Goal: Information Seeking & Learning: Learn about a topic

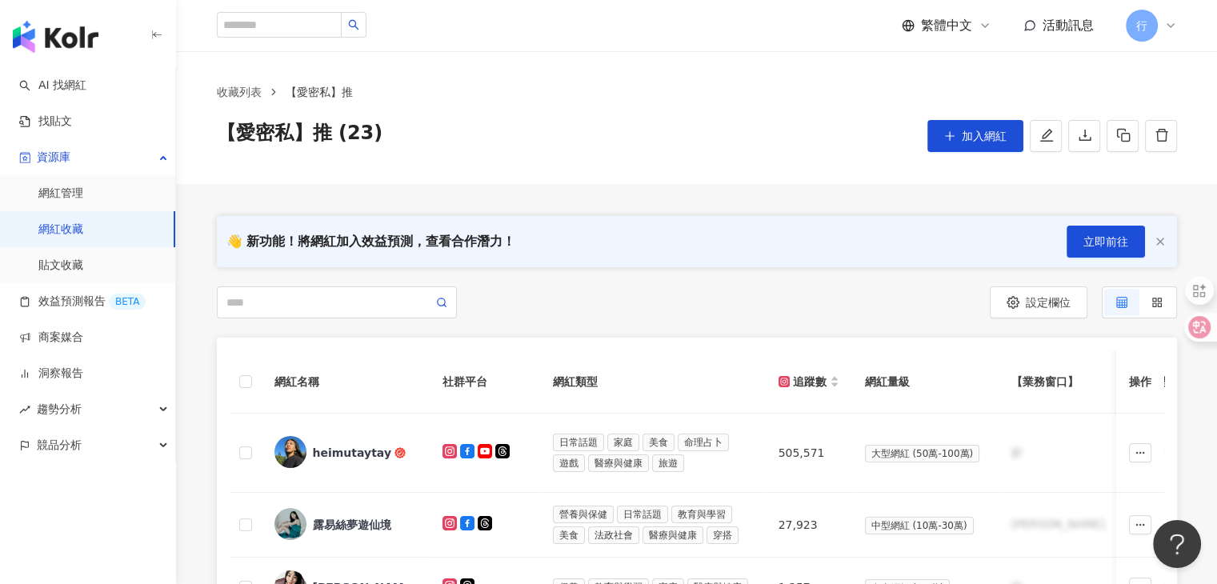
click at [592, 121] on div "【愛密私】推 (23) 加入網紅" at bounding box center [697, 136] width 960 height 32
click at [79, 39] on img "button" at bounding box center [56, 37] width 86 height 32
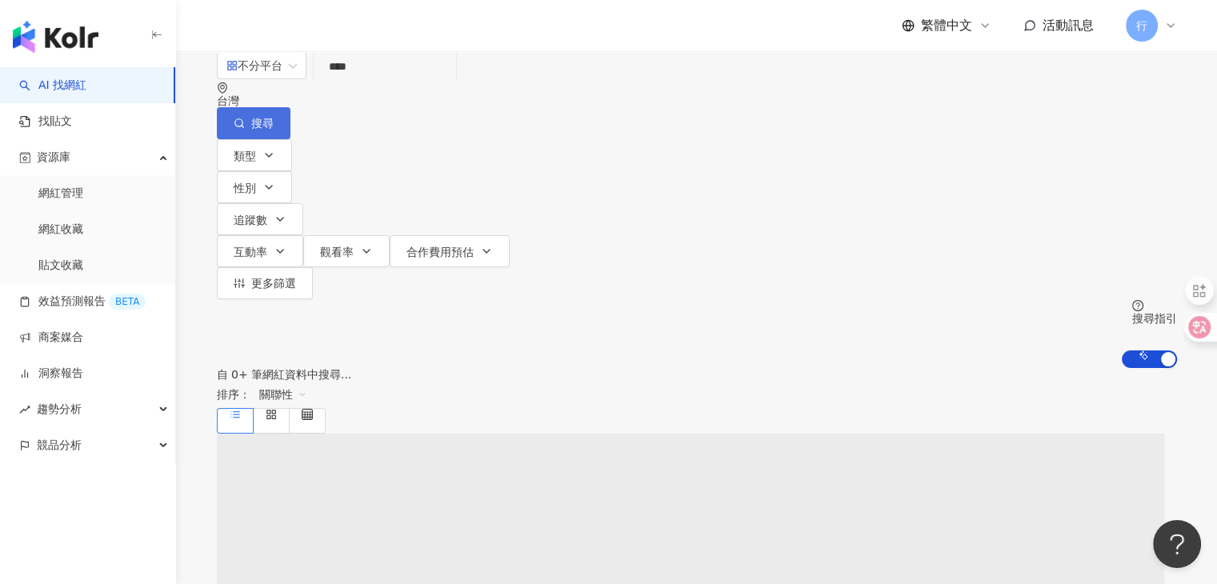
type input "****"
click at [290, 107] on button "搜尋" at bounding box center [254, 123] width 74 height 32
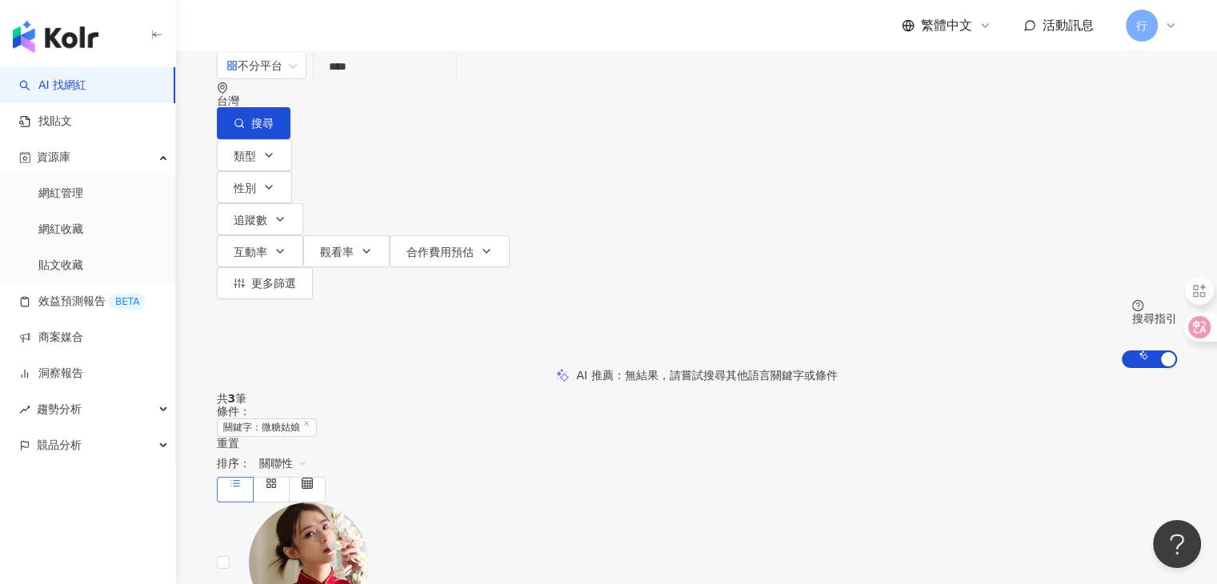
scroll to position [80, 0]
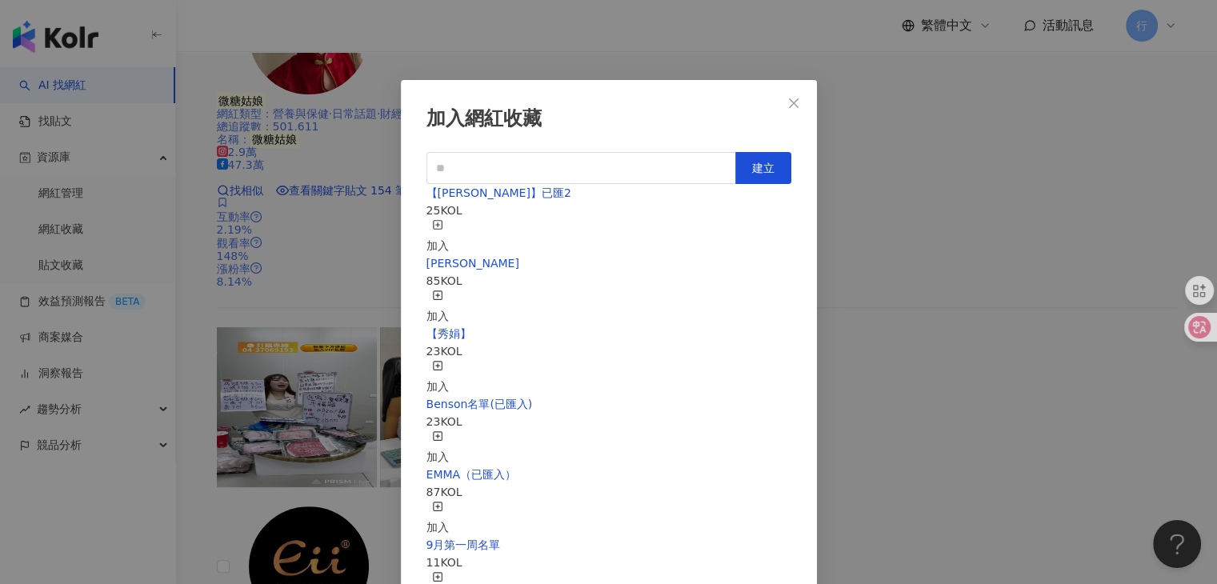
scroll to position [406, 0]
click at [790, 104] on icon "close" at bounding box center [793, 103] width 13 height 13
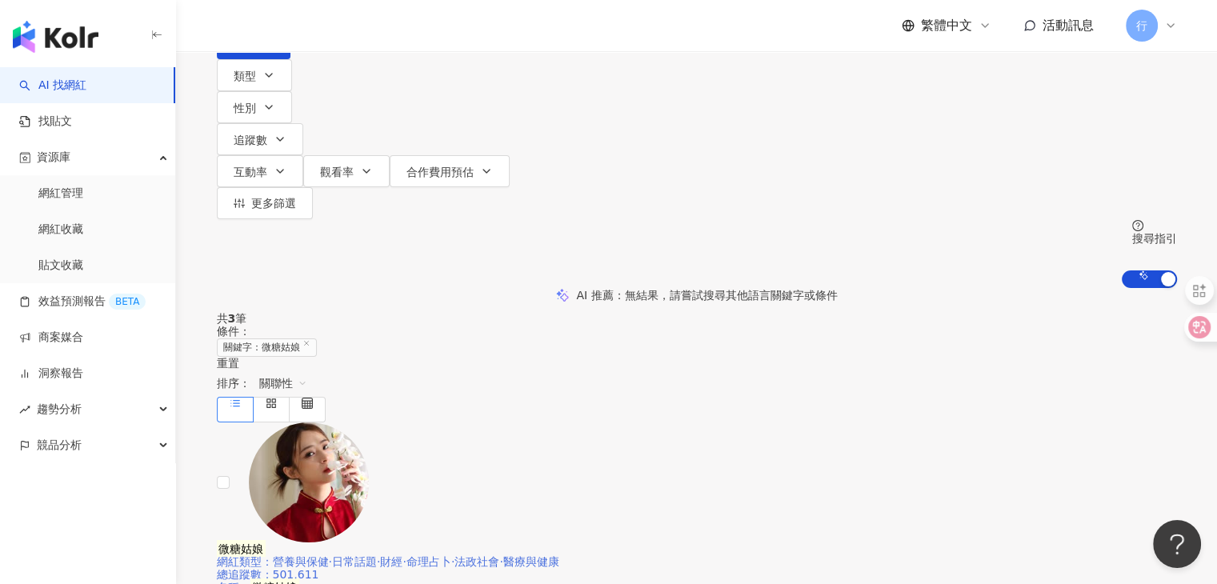
scroll to position [0, 0]
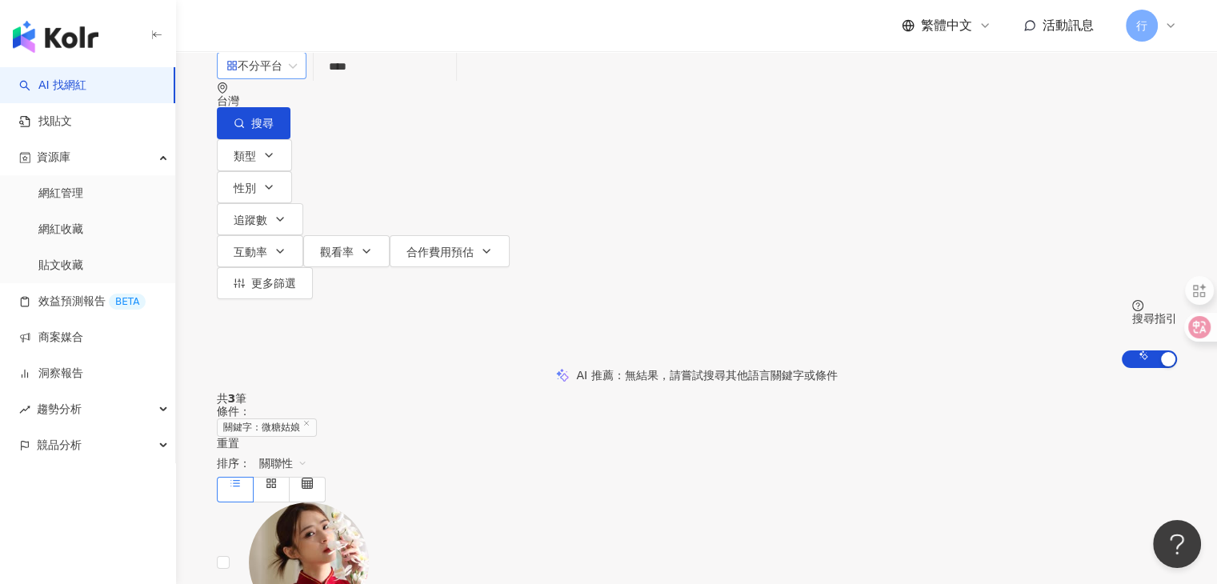
drag, startPoint x: 423, startPoint y: 98, endPoint x: 320, endPoint y: 94, distance: 103.3
click at [320, 94] on div "不分平台 **** 台灣 搜尋 318f3499-588a-4371-822a-b5e1cb2b4ec8 微糖姑娘 501,611 追蹤者 微糖姑娘 20,0…" at bounding box center [697, 95] width 960 height 88
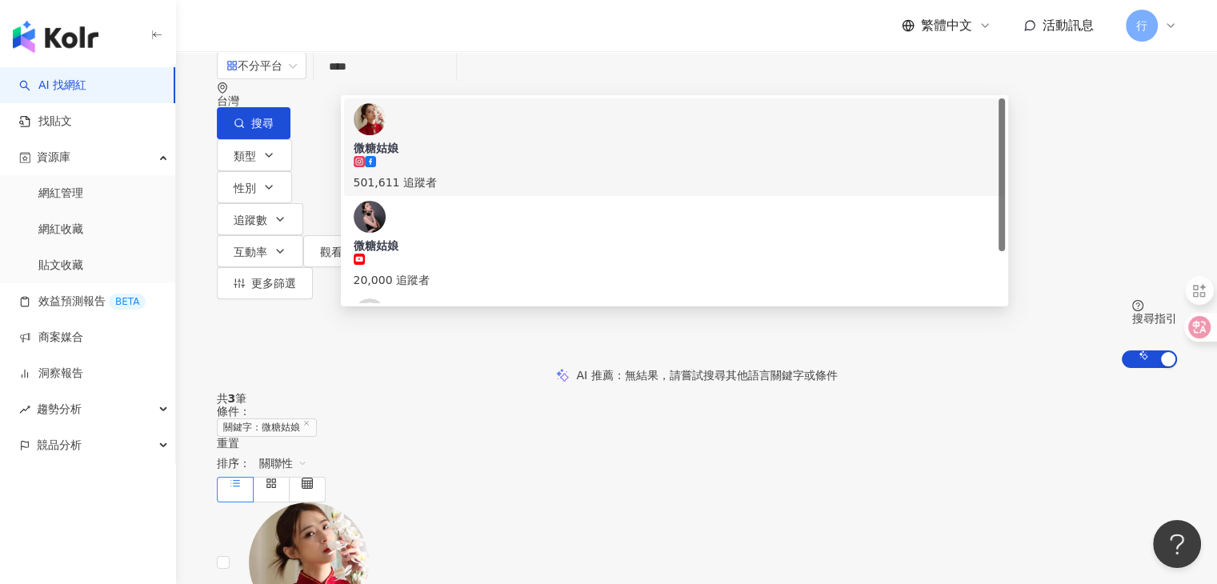
click at [533, 51] on header "繁體中文 活動訊息 行" at bounding box center [696, 26] width 1041 height 52
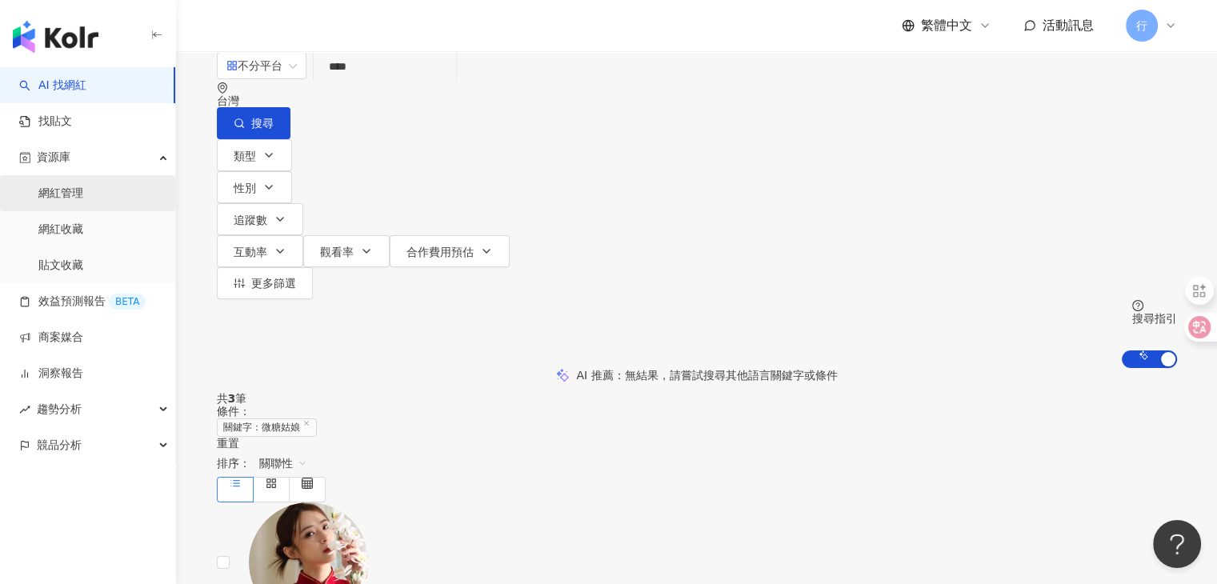
click at [83, 196] on link "網紅管理" at bounding box center [60, 194] width 45 height 16
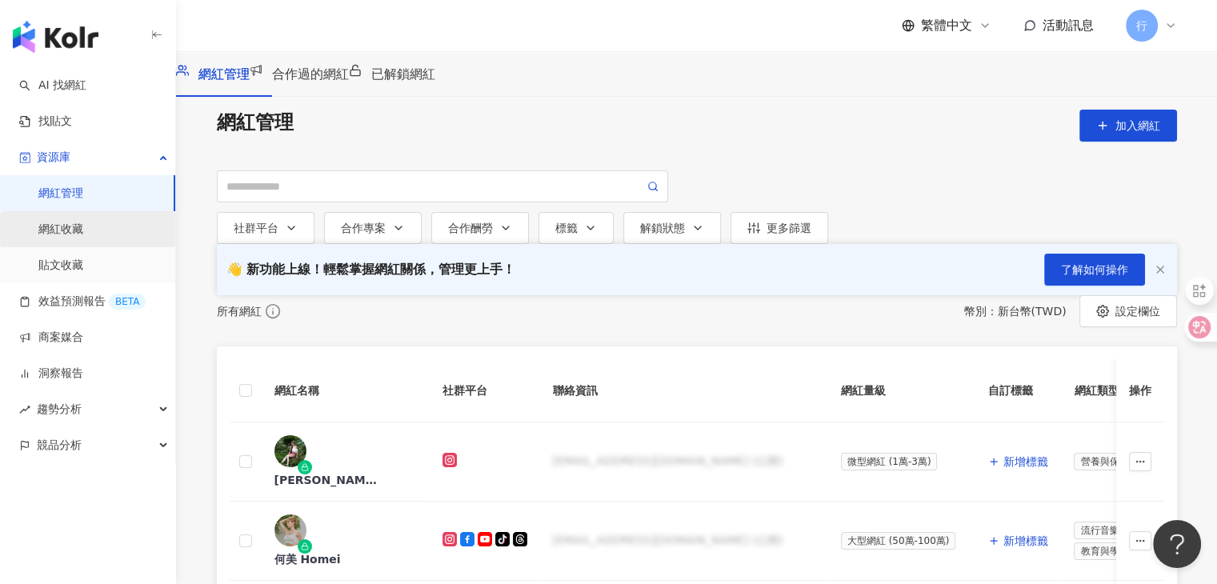
click at [69, 228] on link "網紅收藏" at bounding box center [60, 230] width 45 height 16
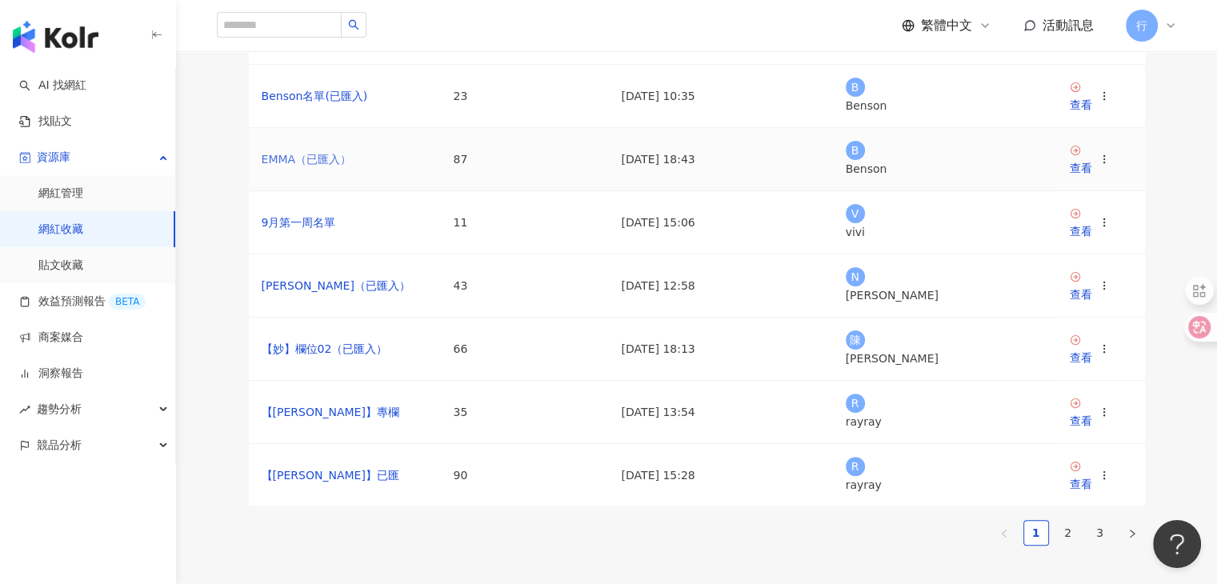
scroll to position [480, 0]
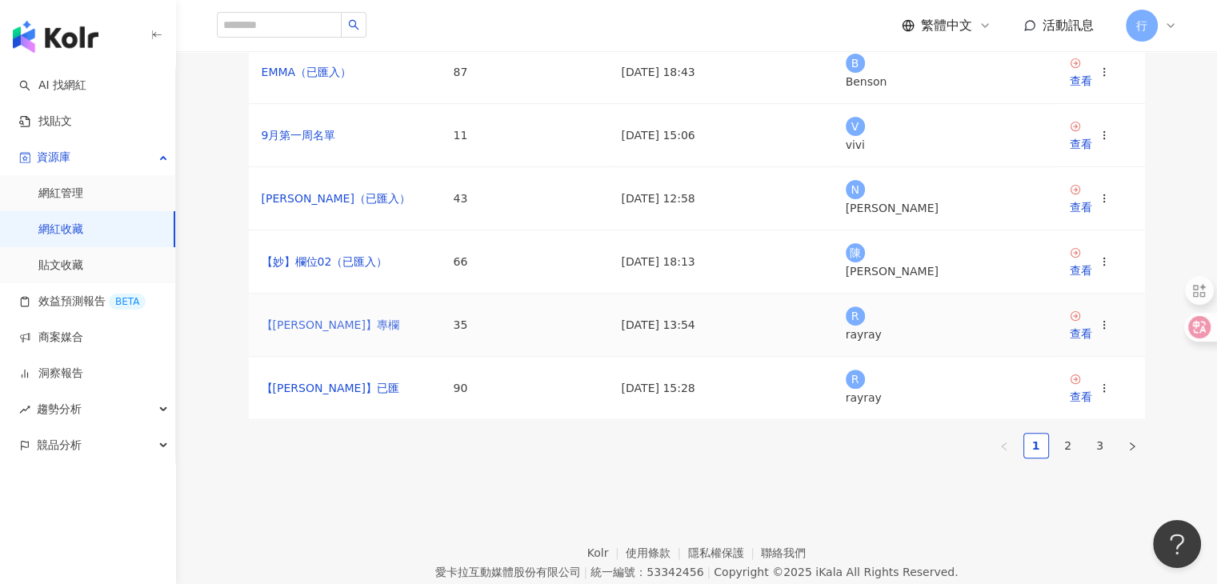
click at [307, 331] on link "【RAY】專欄" at bounding box center [331, 324] width 138 height 13
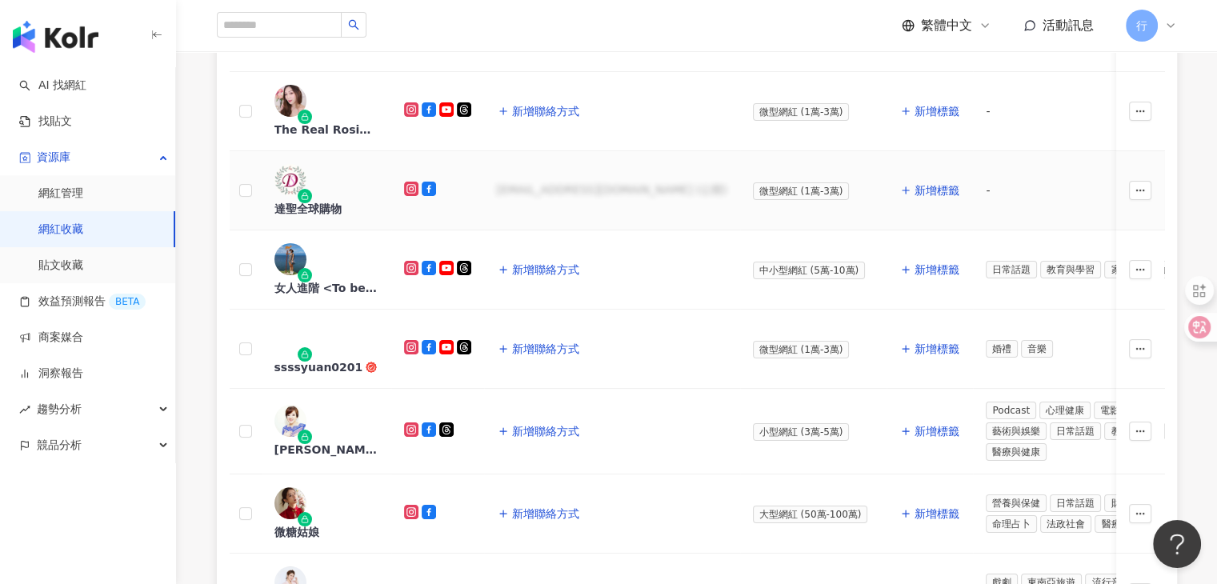
scroll to position [480, 0]
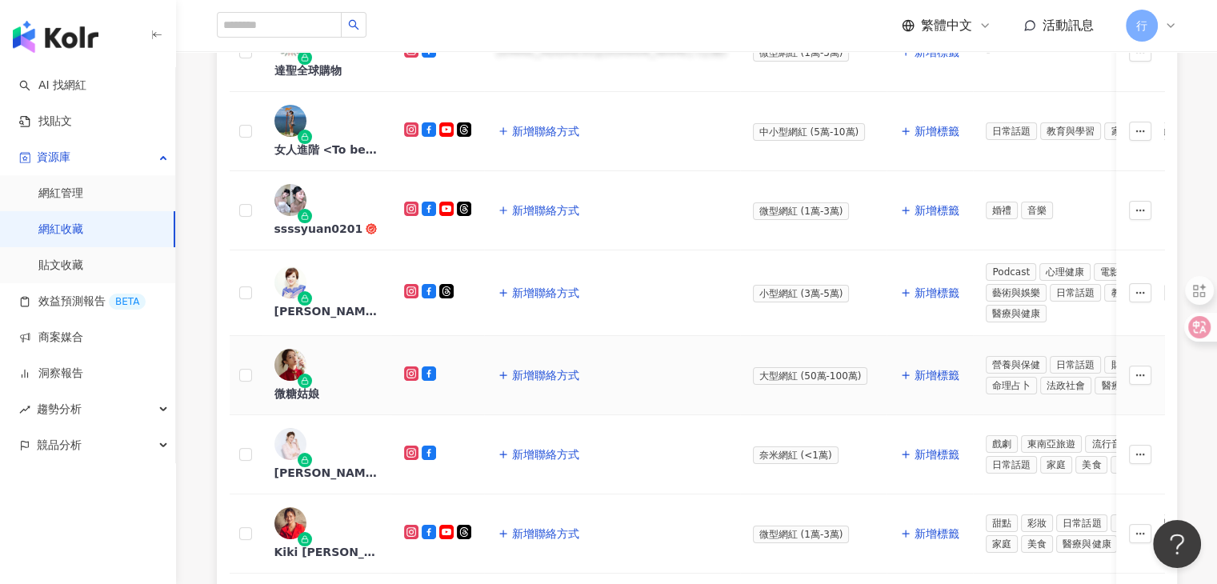
click at [1152, 336] on td at bounding box center [1140, 375] width 48 height 79
click at [1146, 366] on button "button" at bounding box center [1140, 375] width 22 height 19
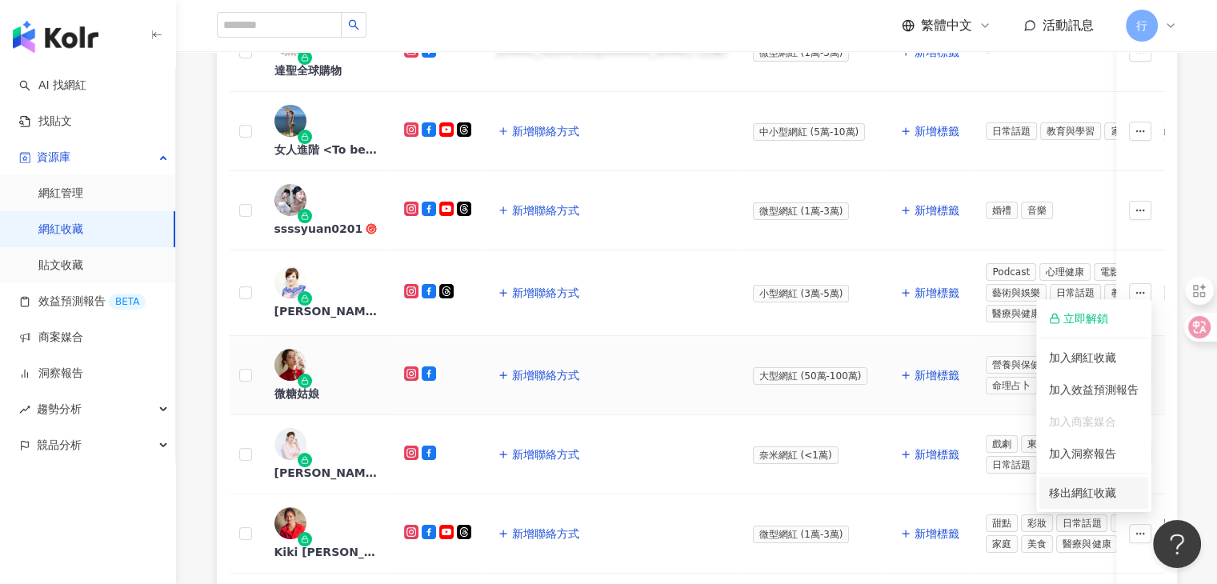
click at [1110, 489] on span "移出網紅收藏" at bounding box center [1082, 492] width 67 height 13
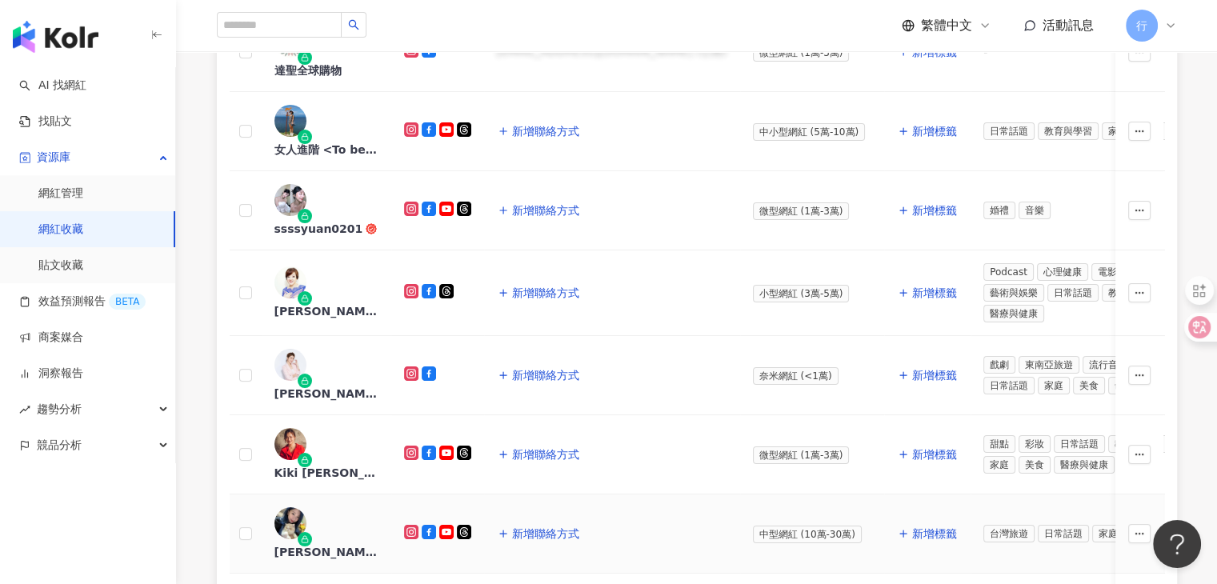
click at [366, 544] on div "杜小比愛購物" at bounding box center [326, 552] width 104 height 16
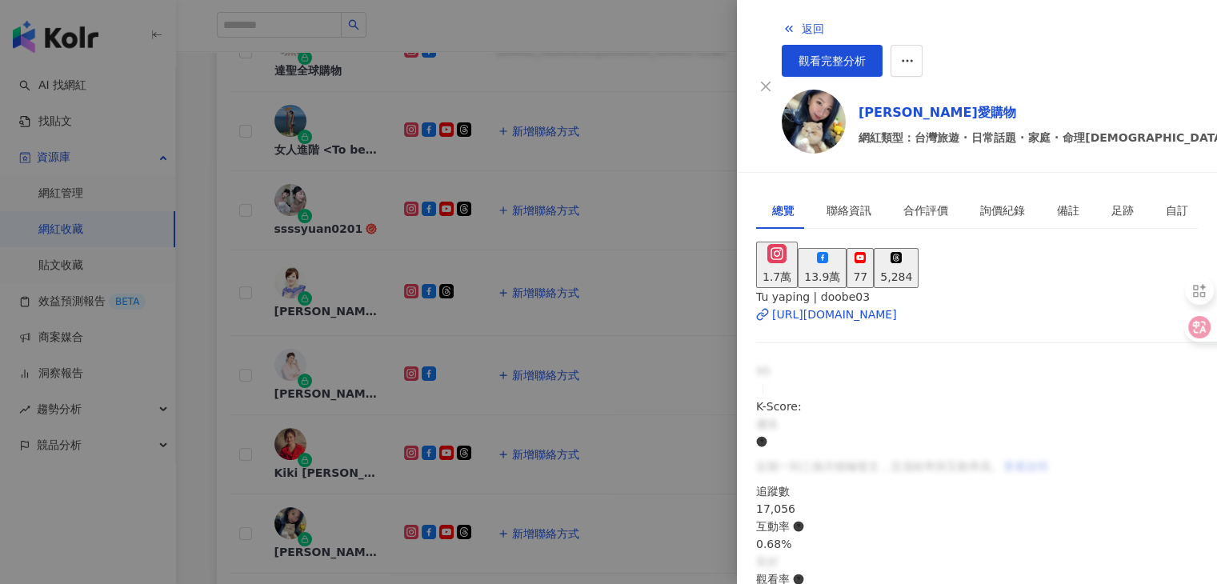
click at [705, 33] on div at bounding box center [608, 292] width 1217 height 584
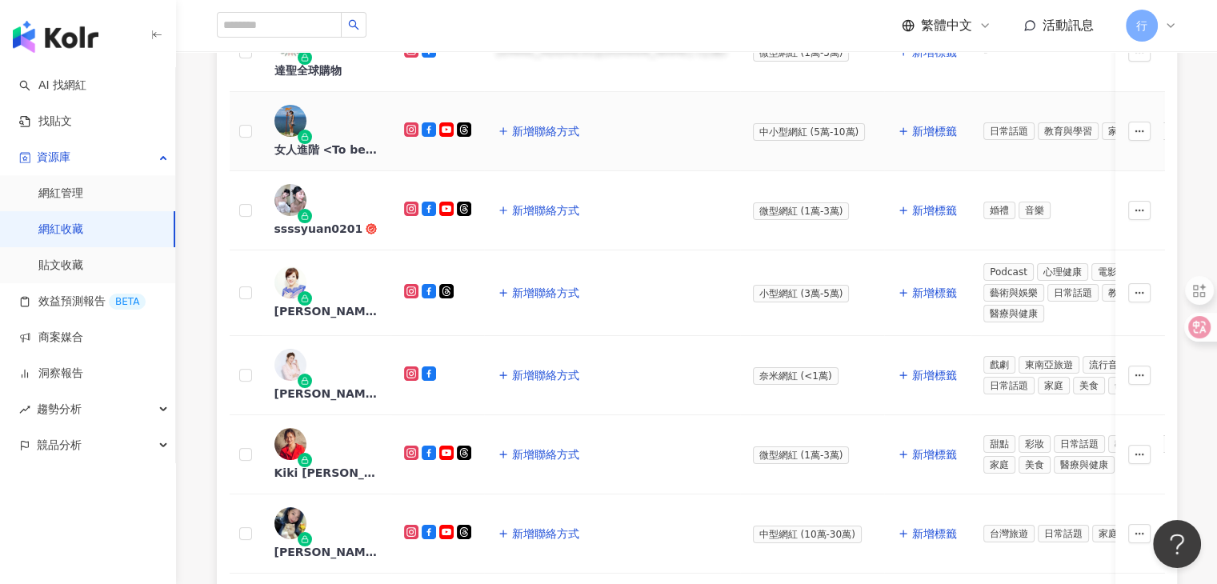
drag, startPoint x: 368, startPoint y: 81, endPoint x: 356, endPoint y: 82, distance: 12.1
click at [356, 142] on div "女人進階 <To be a better me>" at bounding box center [326, 150] width 104 height 16
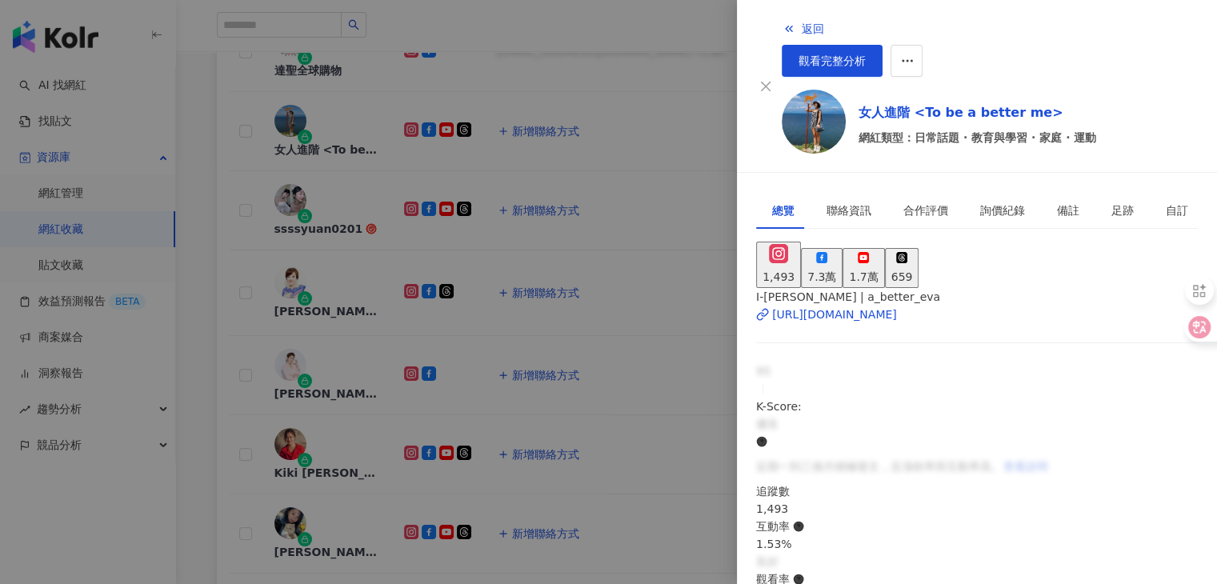
click at [672, 59] on div at bounding box center [608, 292] width 1217 height 584
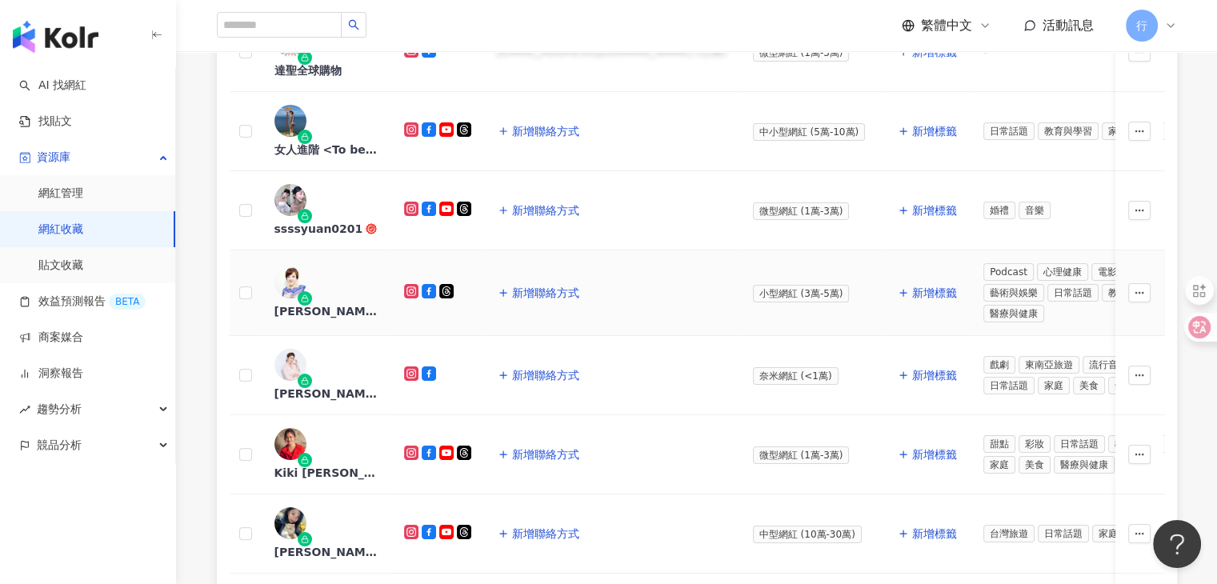
scroll to position [720, 0]
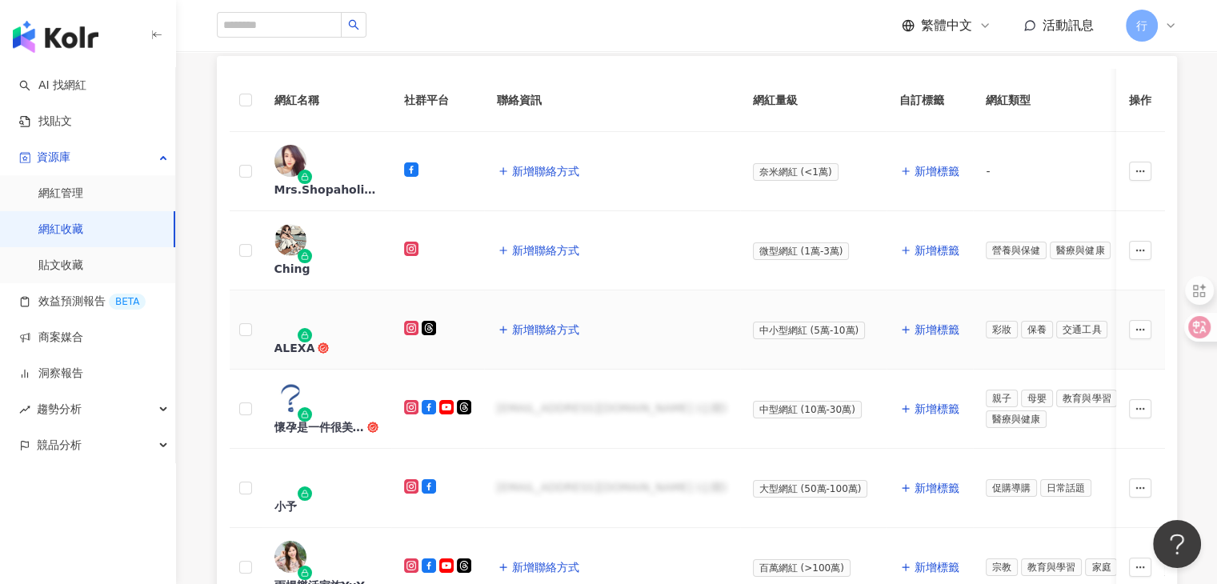
scroll to position [320, 0]
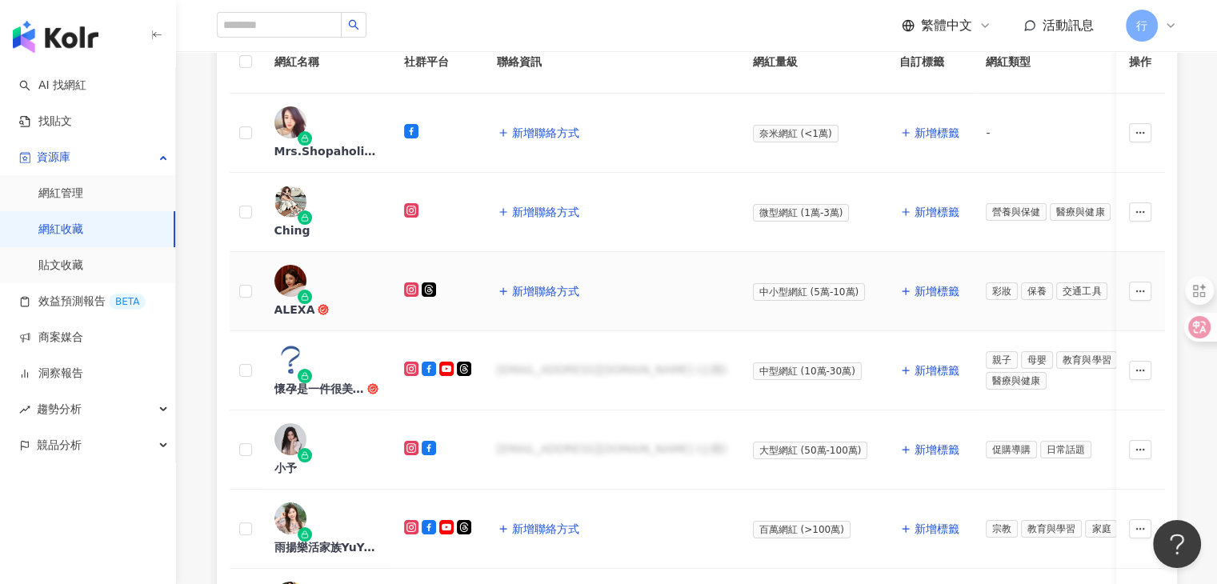
drag, startPoint x: 334, startPoint y: 240, endPoint x: 323, endPoint y: 241, distance: 11.2
click at [315, 302] on div "ALEXA" at bounding box center [294, 310] width 41 height 16
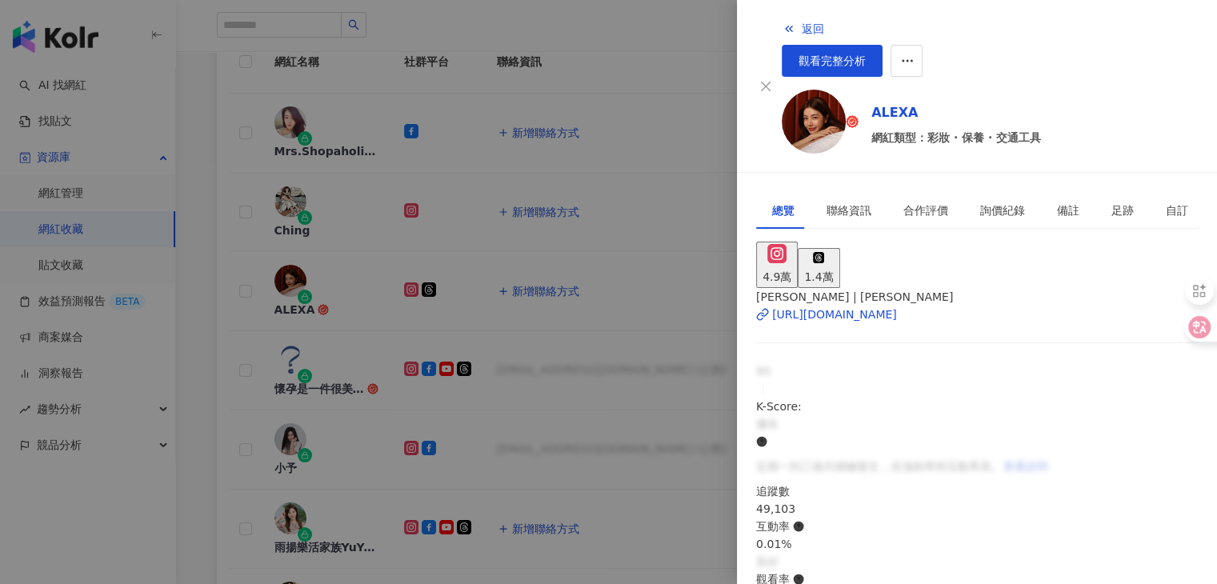
click at [413, 281] on div at bounding box center [608, 292] width 1217 height 584
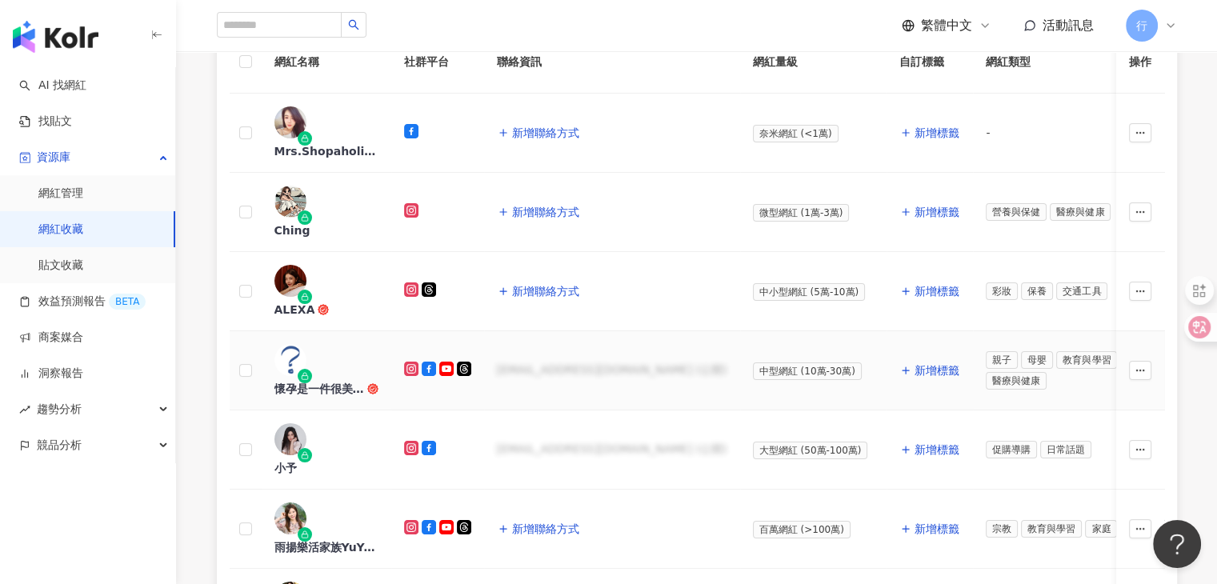
drag, startPoint x: 376, startPoint y: 305, endPoint x: 362, endPoint y: 306, distance: 14.4
click at [362, 381] on div "懷孕是一件很美好的事" at bounding box center [319, 389] width 90 height 16
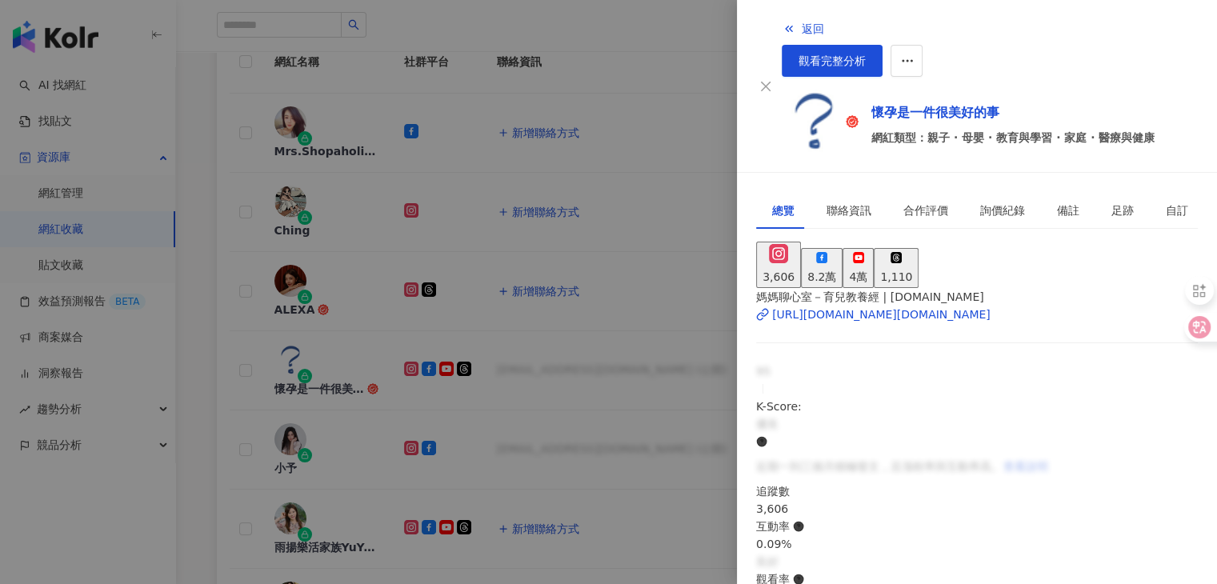
drag, startPoint x: 915, startPoint y: 90, endPoint x: 886, endPoint y: 131, distance: 51.1
click at [886, 131] on div "懷孕是一件很美好的事 網紅類型：親子 · 母嬰 · 教育與學習 · 家庭 · 醫療與健康" at bounding box center [990, 125] width 416 height 70
click at [635, 279] on div at bounding box center [608, 292] width 1217 height 584
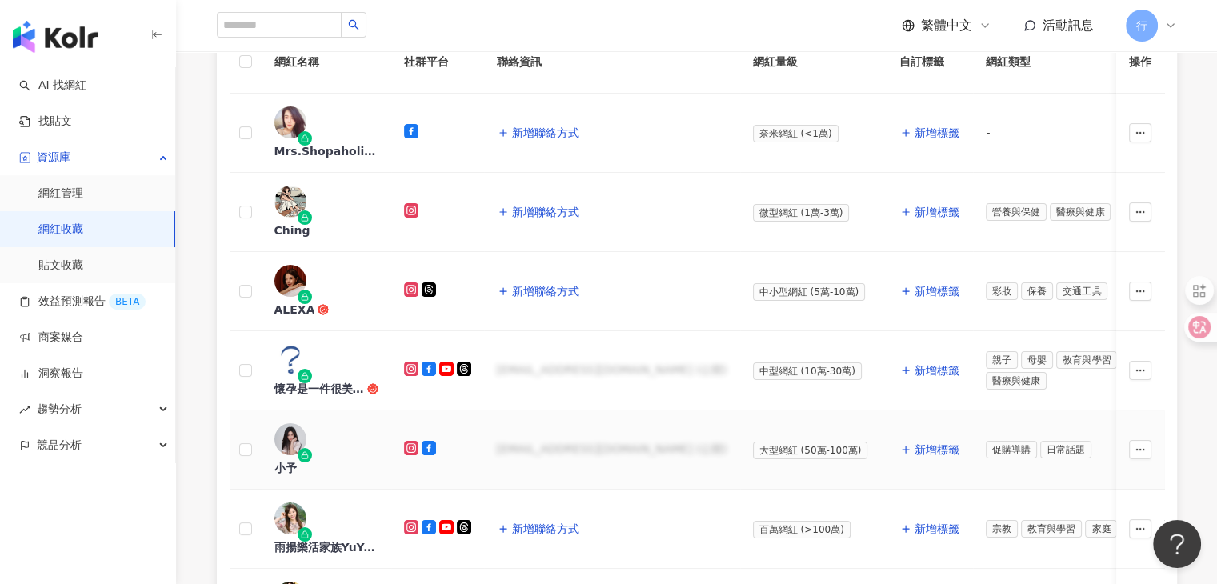
drag, startPoint x: 374, startPoint y: 302, endPoint x: 328, endPoint y: 366, distance: 79.1
click at [297, 460] on div "小予" at bounding box center [285, 468] width 22 height 16
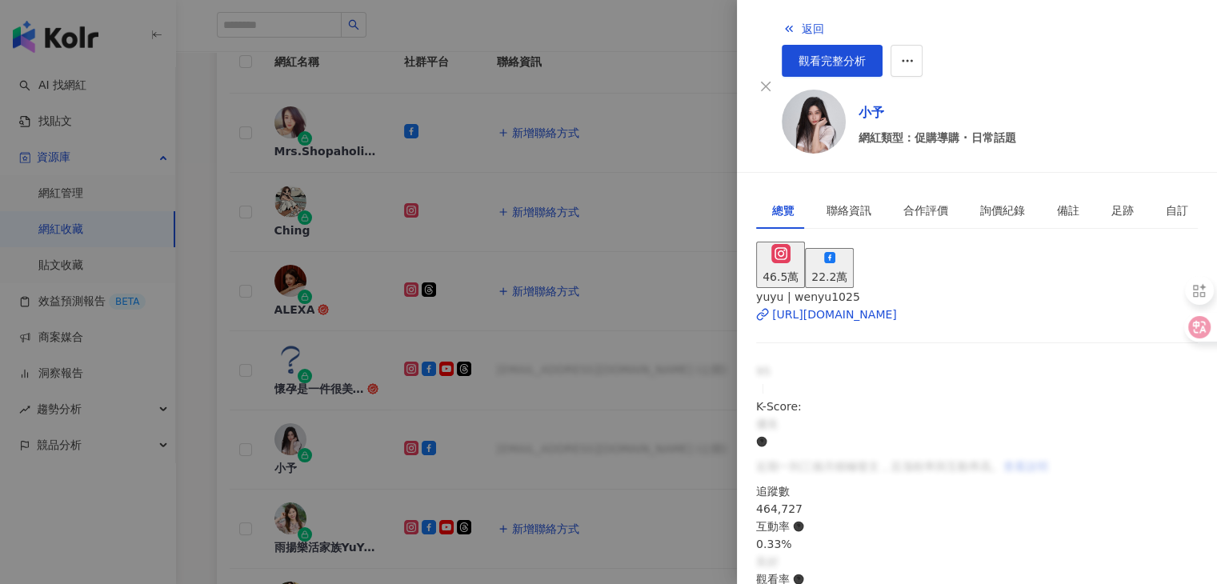
click at [446, 266] on div at bounding box center [608, 292] width 1217 height 584
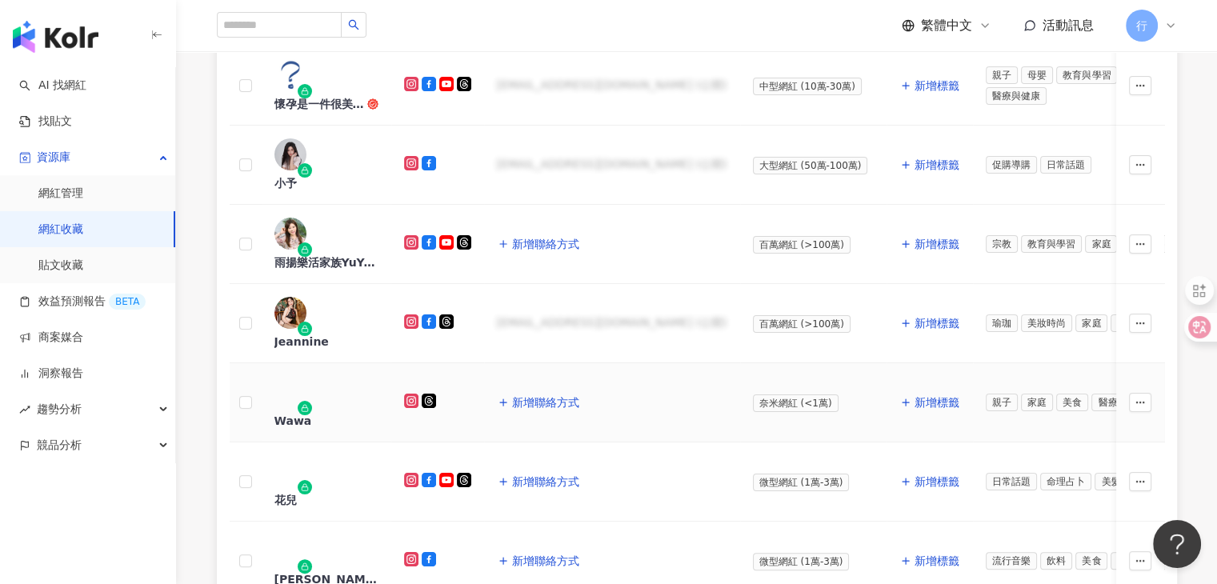
scroll to position [640, 0]
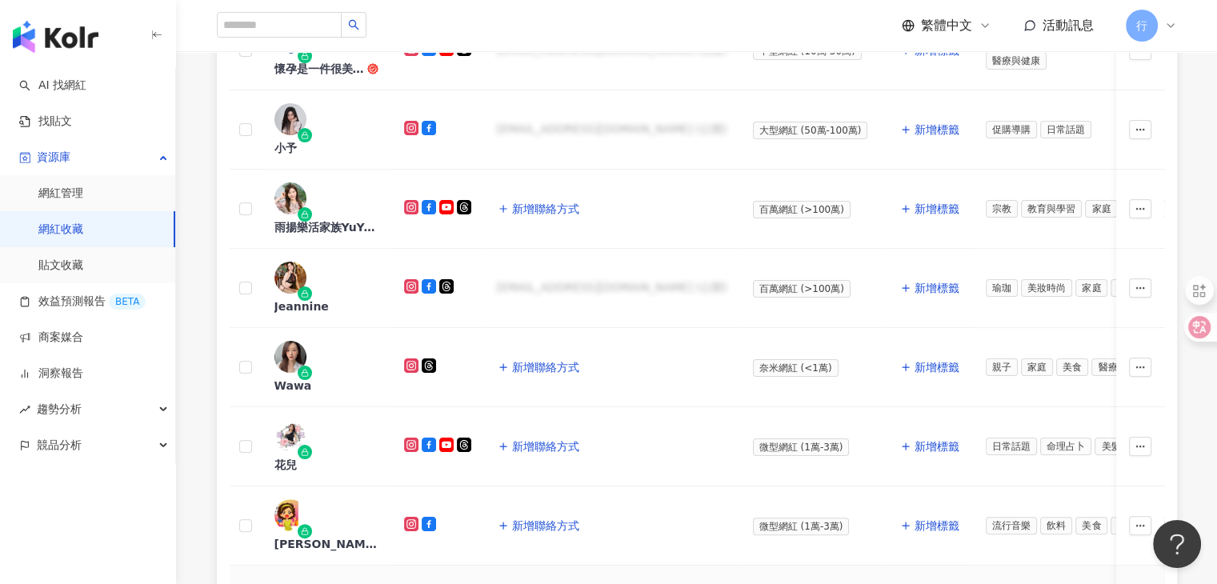
drag, startPoint x: 346, startPoint y: 401, endPoint x: 330, endPoint y: 395, distance: 17.7
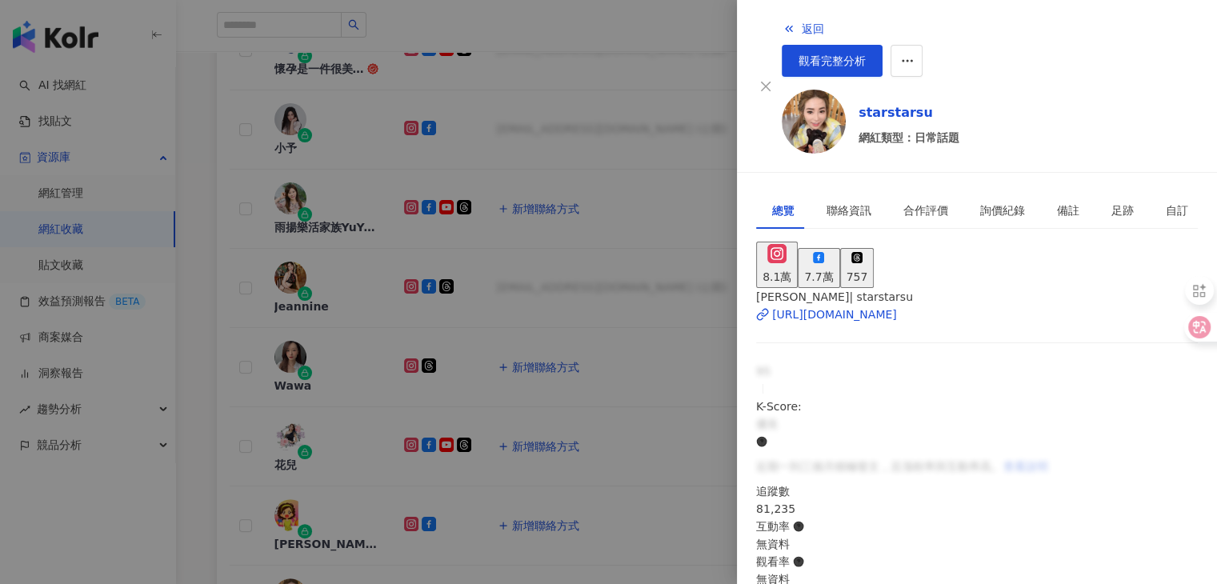
click at [695, 14] on div at bounding box center [608, 292] width 1217 height 584
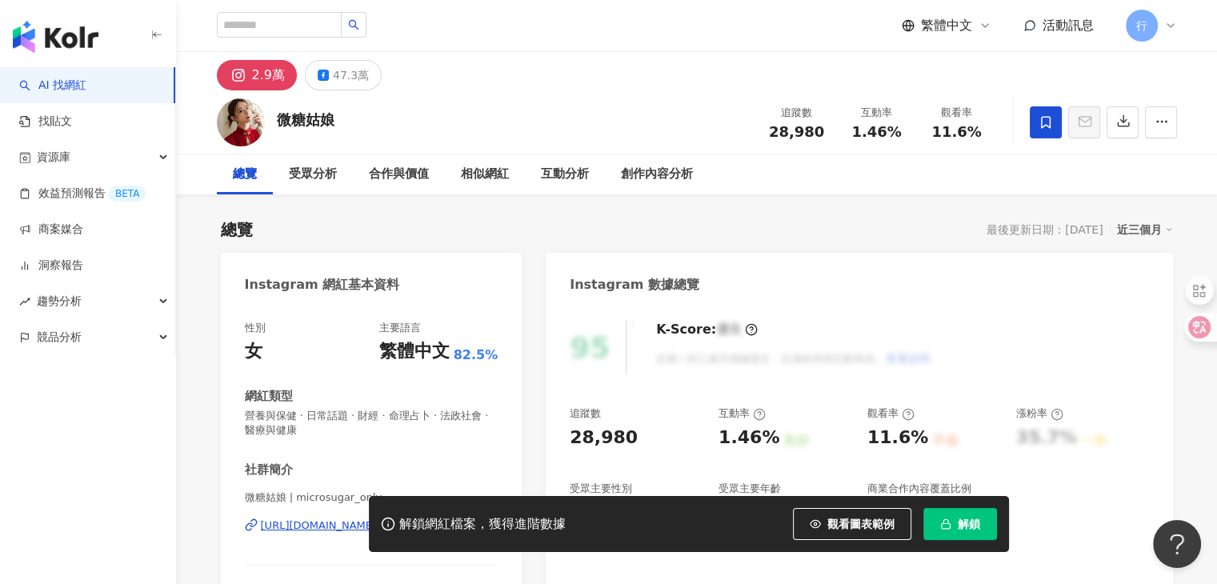
click at [1035, 122] on span at bounding box center [1046, 122] width 32 height 32
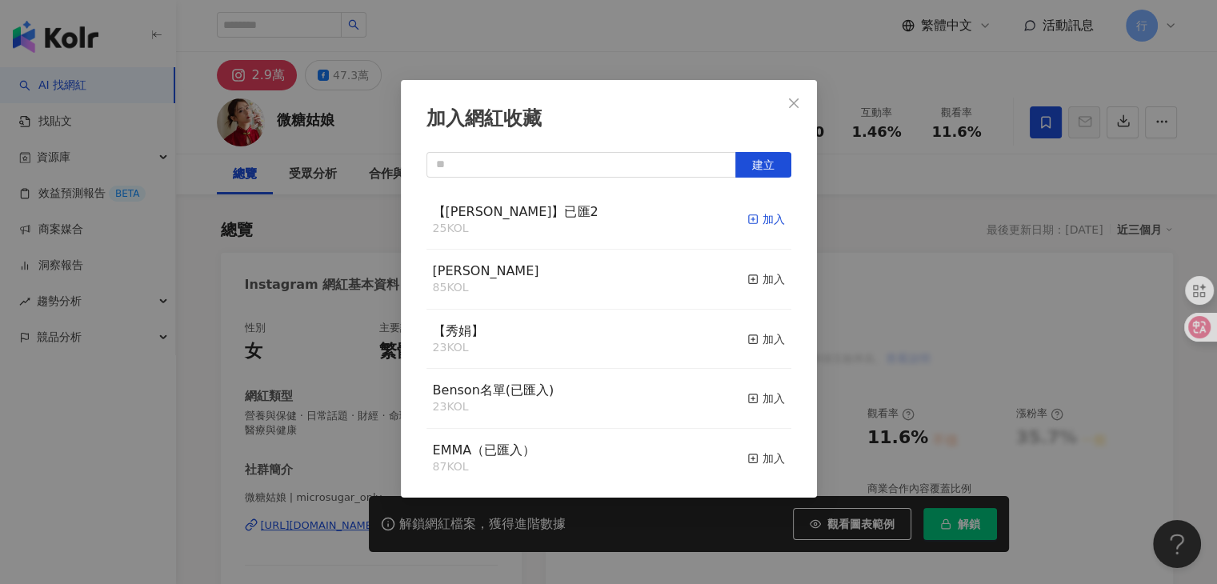
click at [765, 222] on div "加入" at bounding box center [766, 219] width 38 height 18
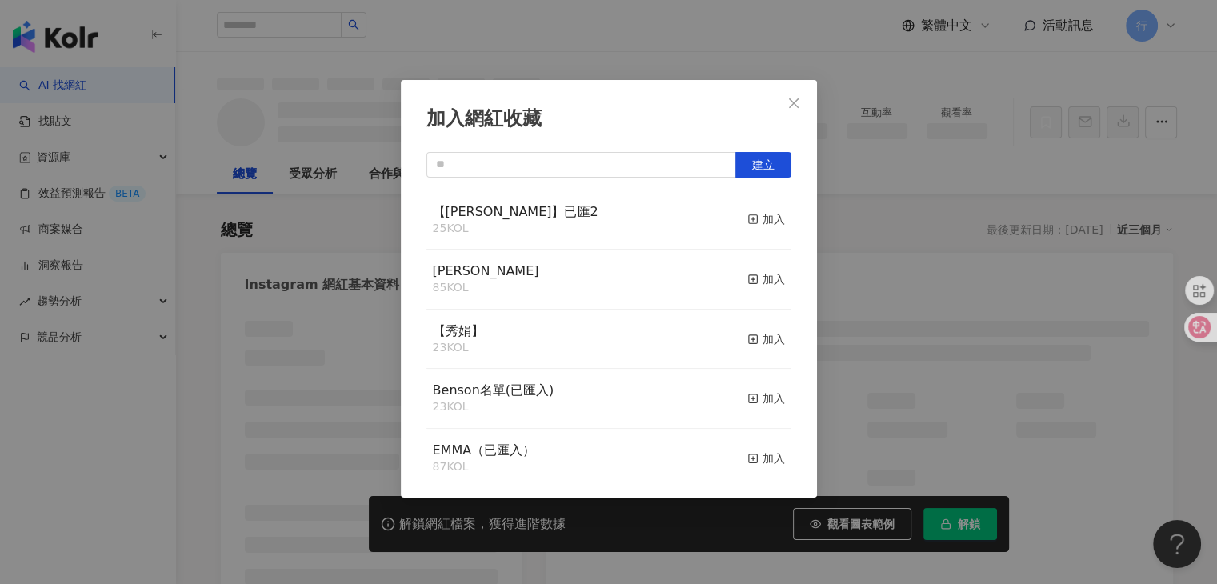
click at [867, 225] on div "加入網紅收藏 建立 【RAY】已匯2 25 KOL 加入 Monica 85 KOL 加入 【秀娟】 23 KOL 加入 Benson名單(已匯入) 23 K…" at bounding box center [608, 292] width 1217 height 584
click at [794, 105] on div "加入網紅收藏 建立 【RAY】已匯2 25 KOL 加入 Monica 85 KOL 加入 【秀娟】 23 KOL 加入 Benson名單(已匯入) 23 K…" at bounding box center [608, 292] width 1217 height 584
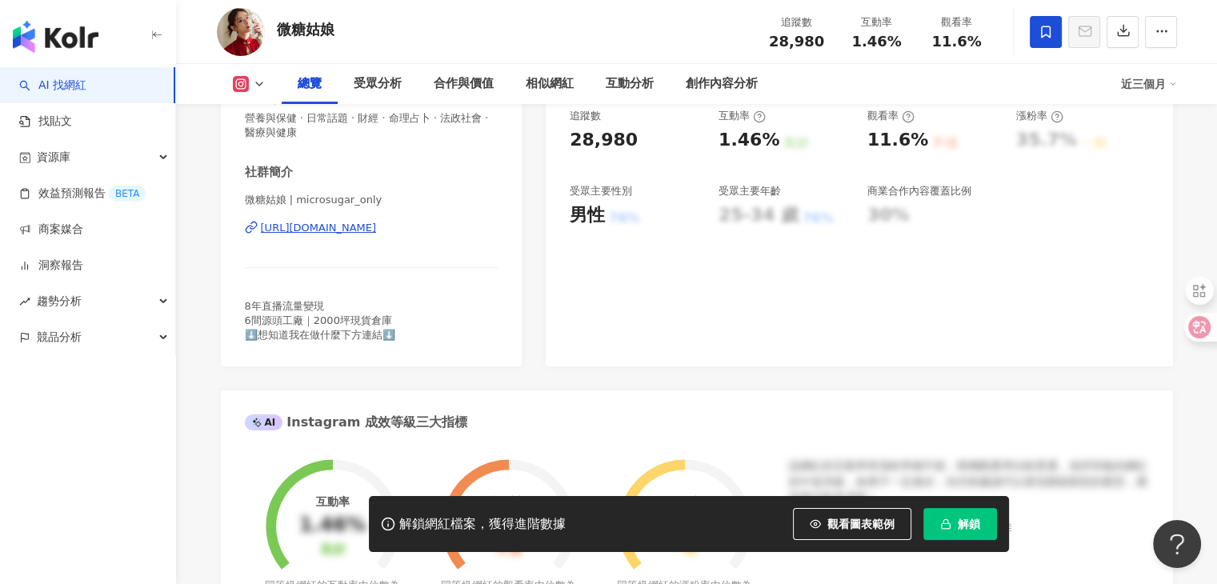
scroll to position [400, 0]
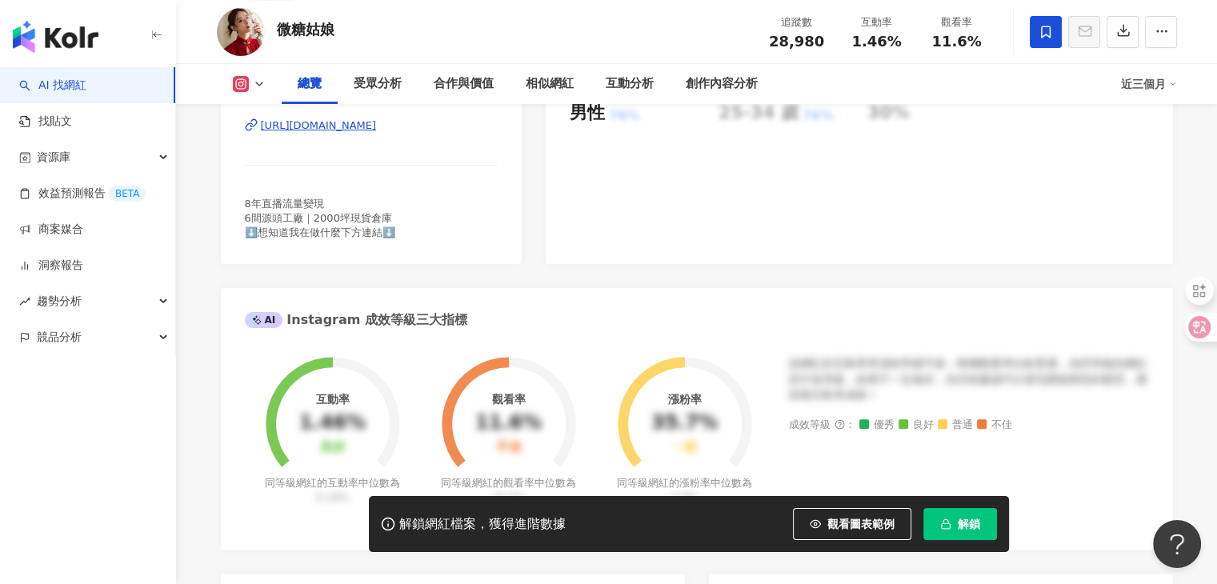
click at [389, 238] on span "8年直播流量變現 6間源頭工廠｜2000坪現貨倉庫 ⬇️想知道我在做什麼下方連結⬇️" at bounding box center [320, 218] width 150 height 41
click at [259, 78] on icon at bounding box center [259, 84] width 13 height 13
click at [266, 152] on button "Facebook" at bounding box center [274, 150] width 96 height 22
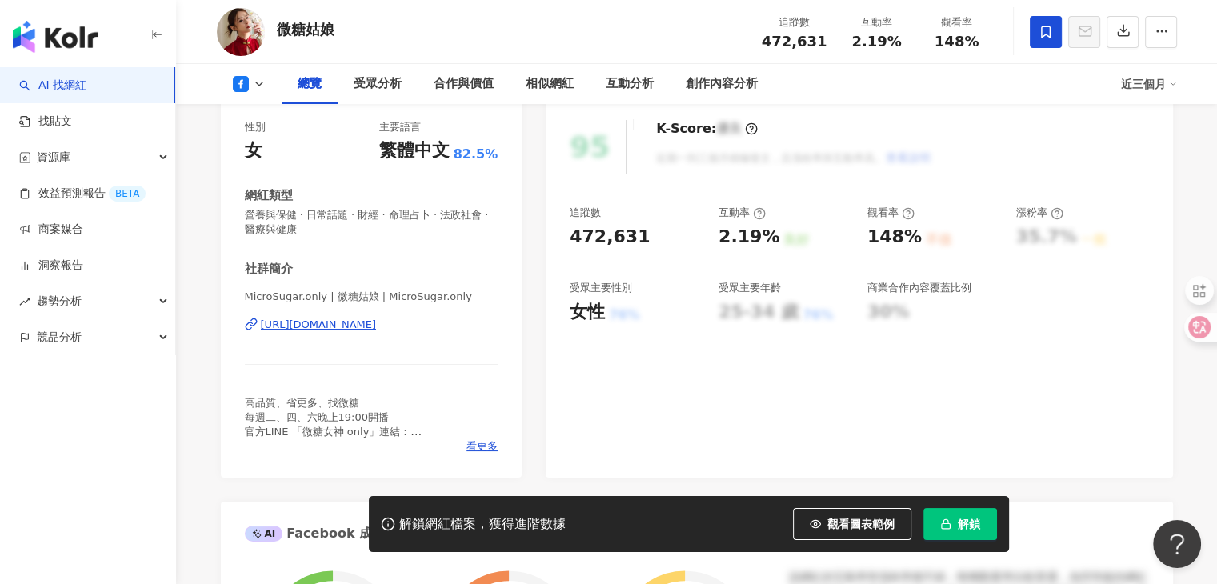
scroll to position [240, 0]
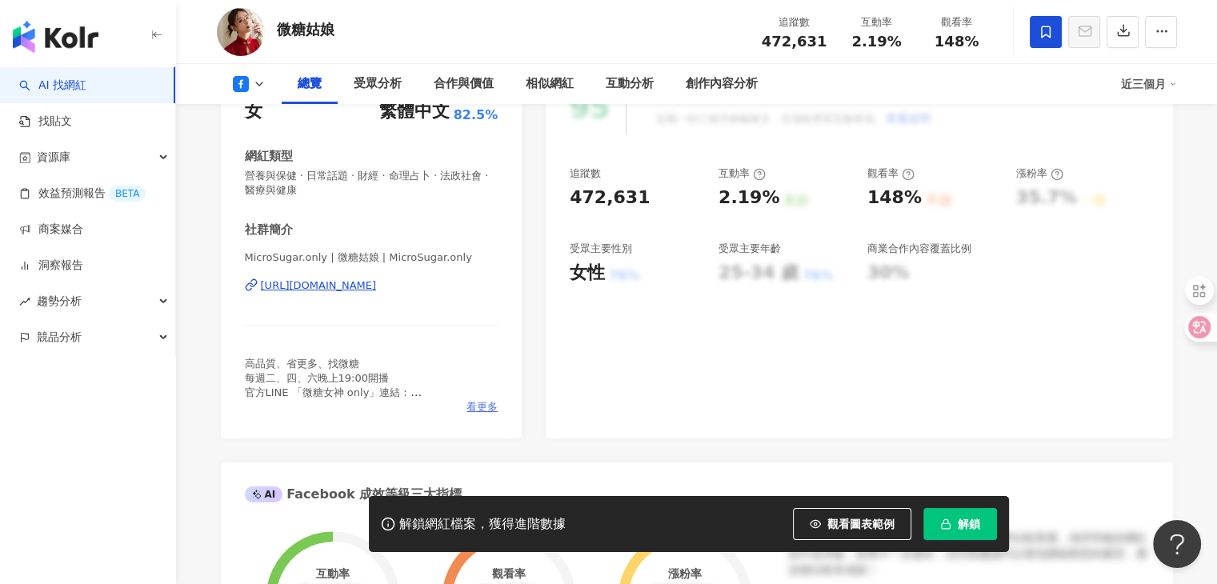
click at [483, 403] on span "看更多" at bounding box center [481, 407] width 31 height 14
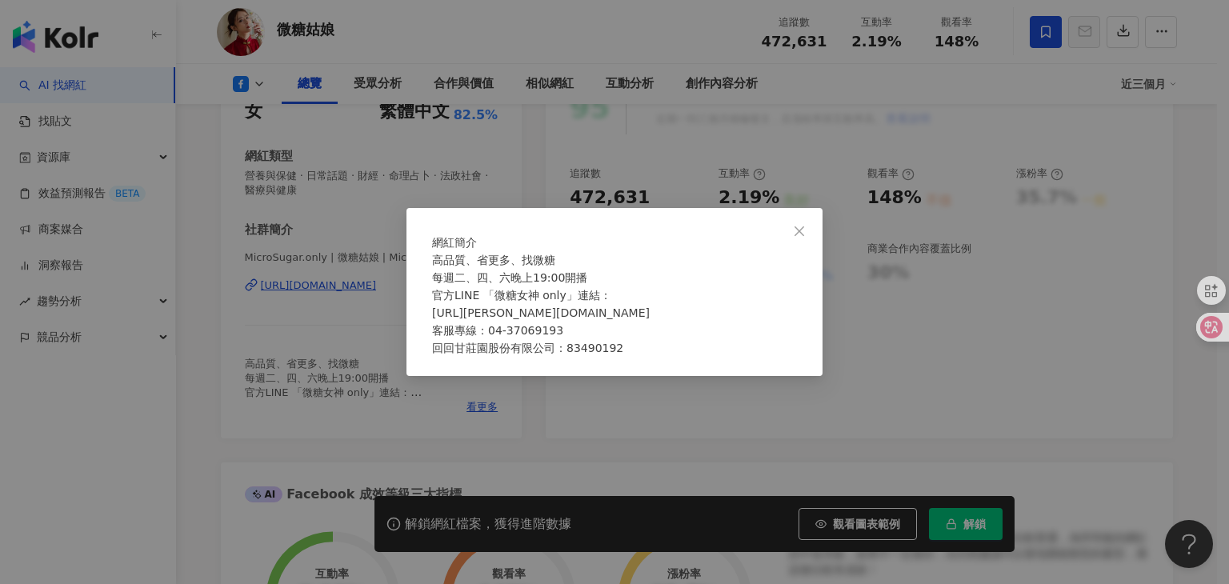
click at [864, 349] on div "網紅簡介 高品質、省更多、找微糖 每週二、四、六晚上19:00開播 官方LINE 「微糖女神 only」連結： https://lin.ee/OIubxLf …" at bounding box center [614, 292] width 1229 height 584
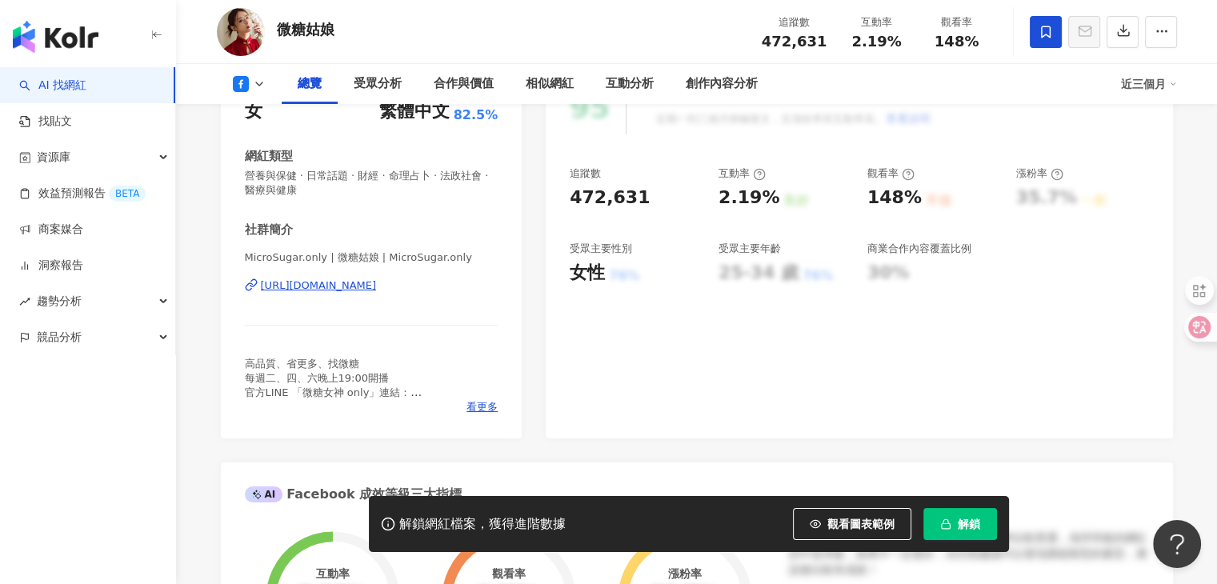
click at [821, 98] on div "總覽 受眾分析 合作與價值 相似網紅 互動分析 創作內容分析" at bounding box center [701, 84] width 839 height 40
click at [266, 82] on button at bounding box center [249, 84] width 65 height 16
click at [261, 115] on button "Instagram" at bounding box center [274, 113] width 96 height 22
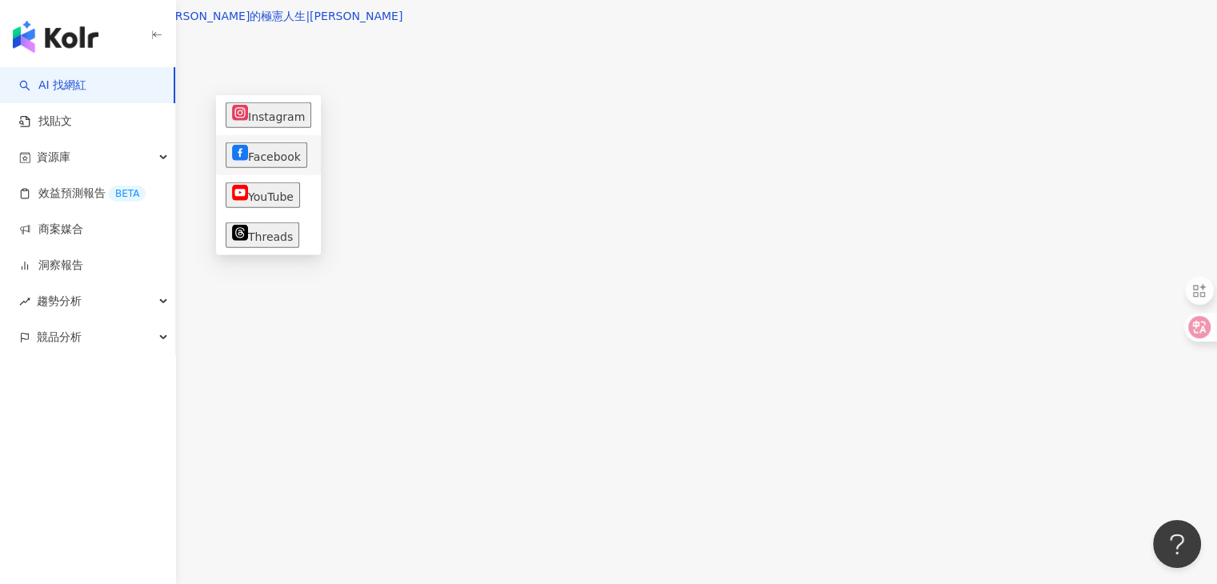
click at [255, 151] on button "Facebook" at bounding box center [267, 155] width 82 height 26
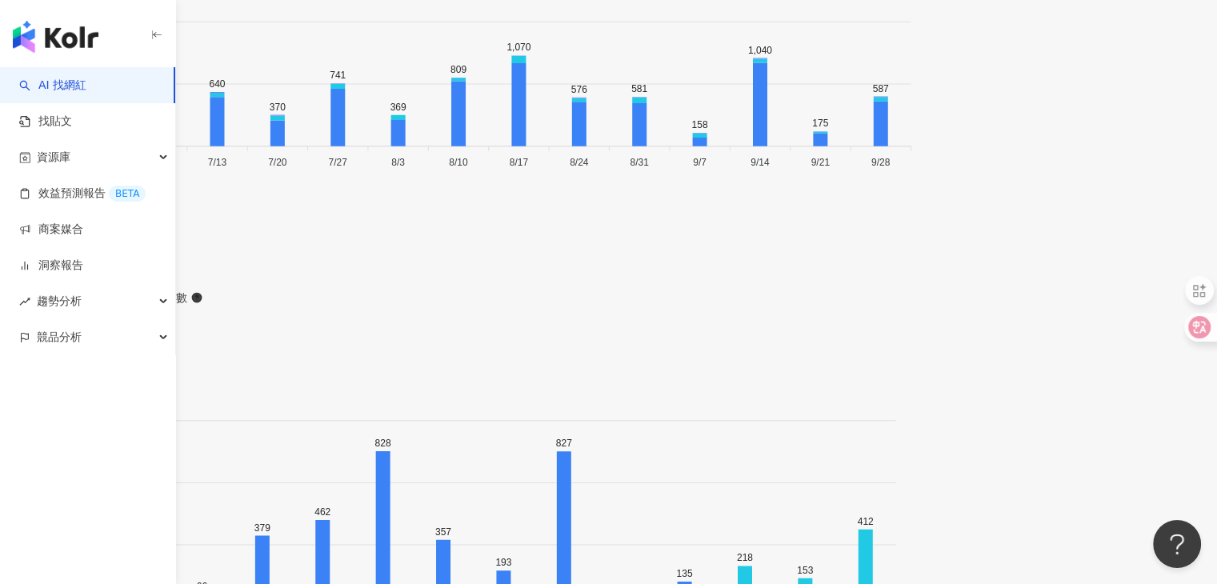
scroll to position [4243, 0]
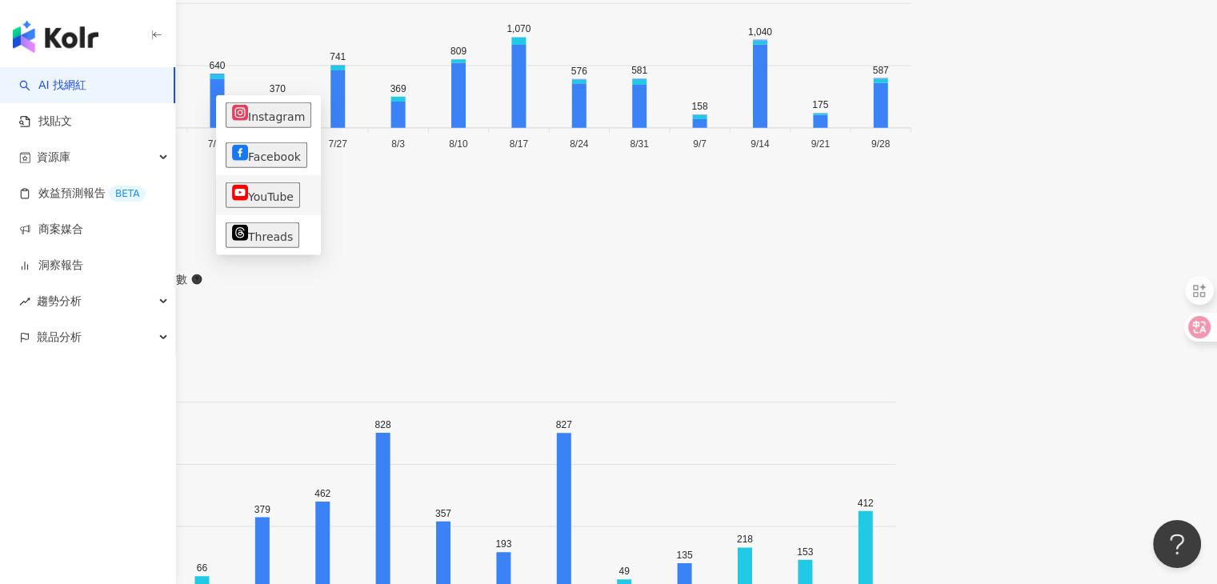
click at [259, 182] on button "YouTube" at bounding box center [263, 195] width 74 height 26
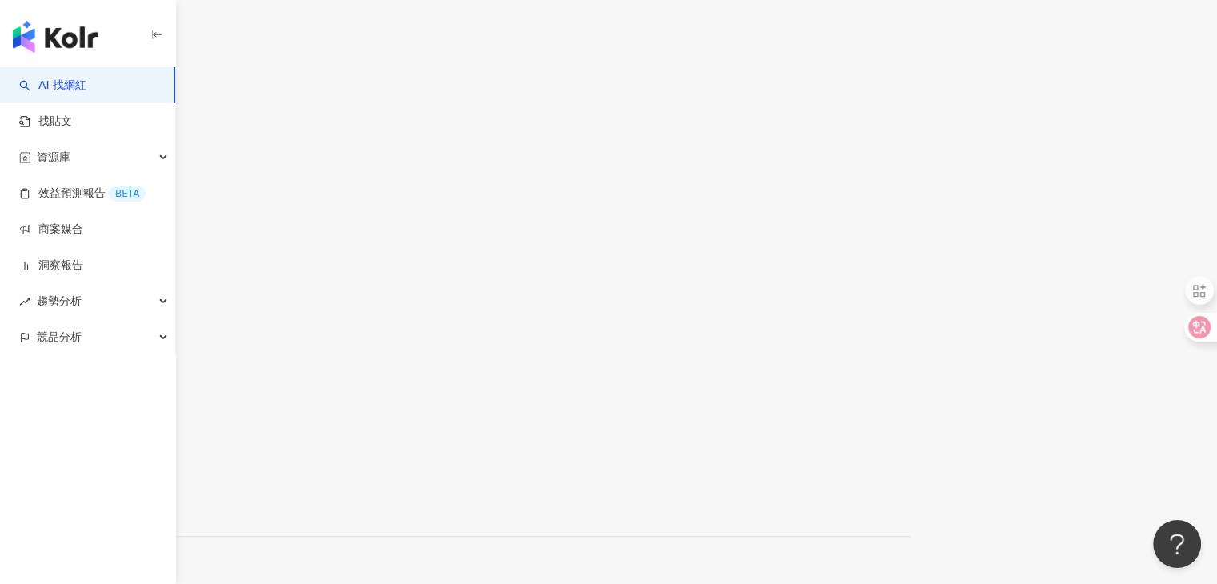
scroll to position [3604, 0]
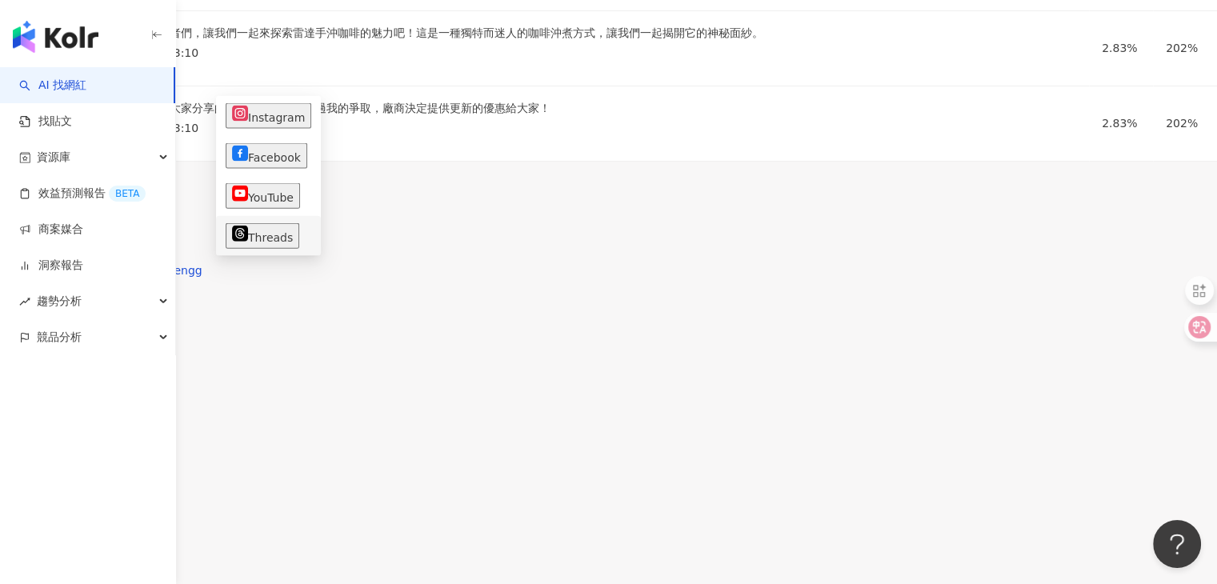
click at [257, 223] on button "Threads" at bounding box center [263, 236] width 74 height 26
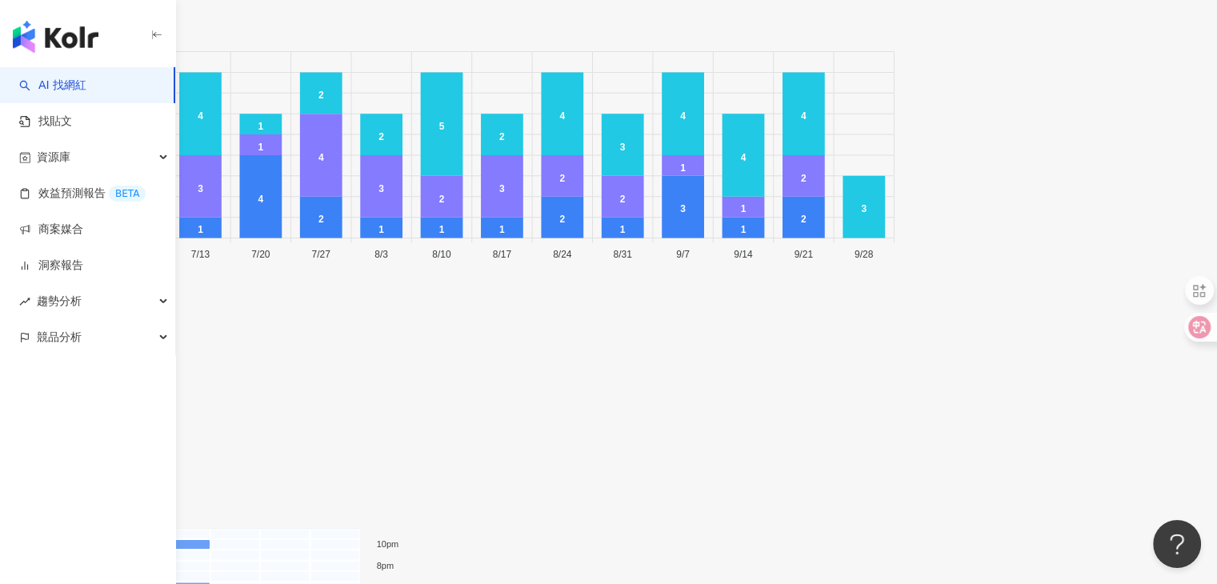
scroll to position [2998, 0]
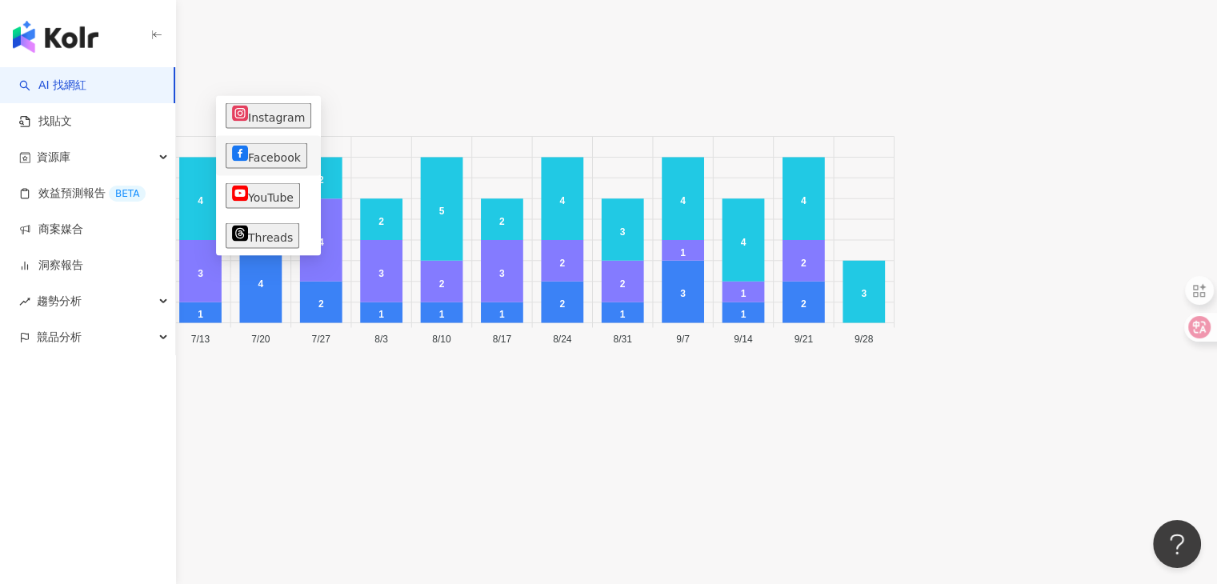
click at [266, 158] on button "Facebook" at bounding box center [267, 155] width 82 height 26
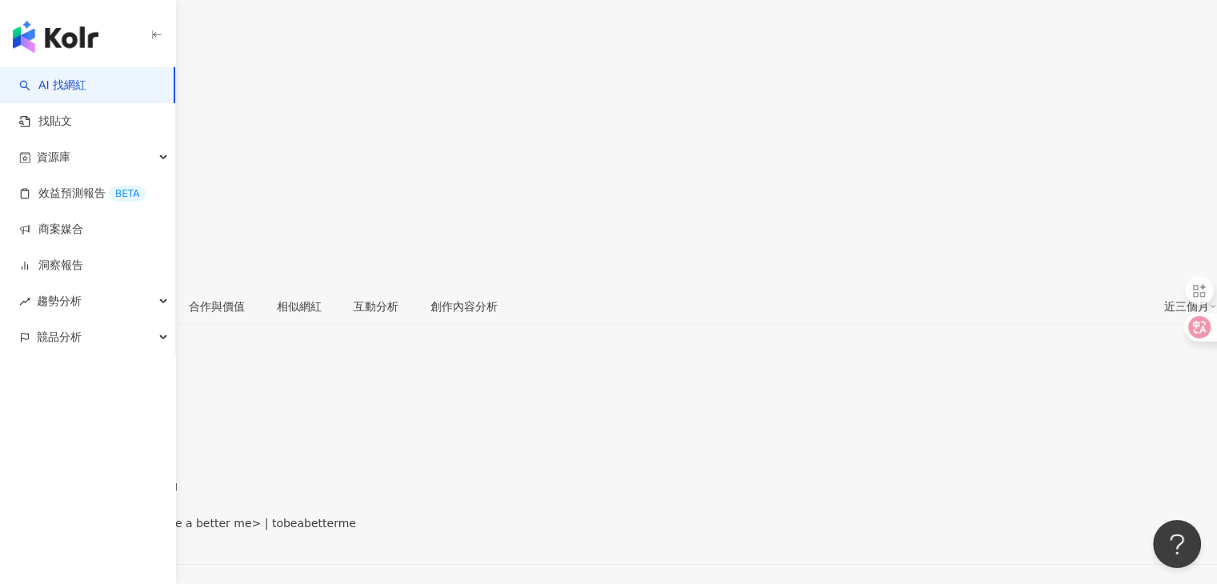
scroll to position [301, 0]
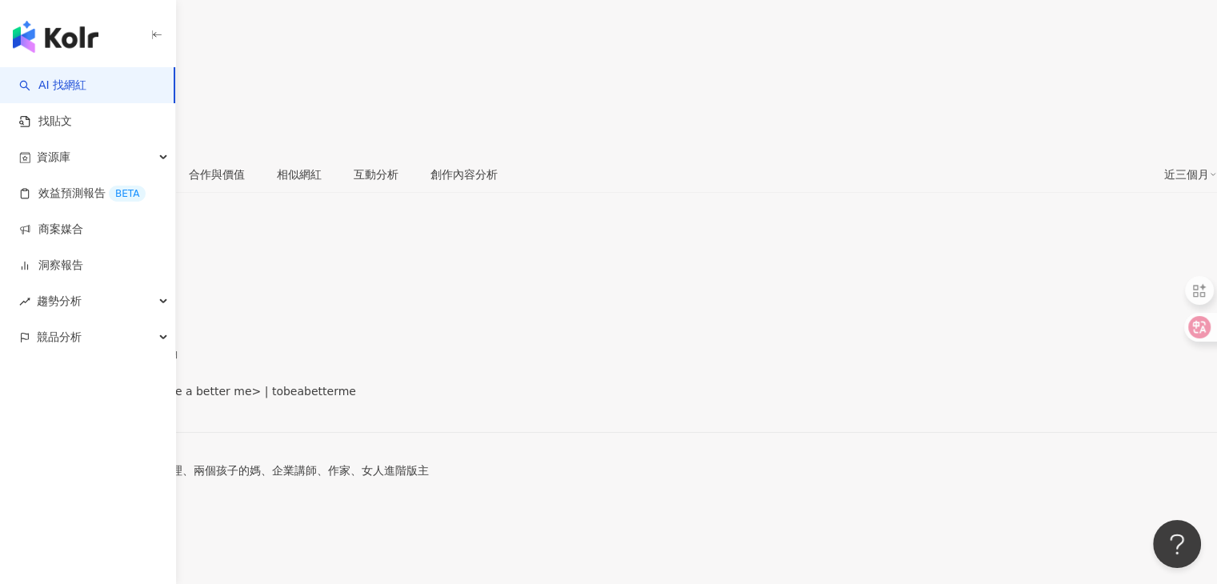
click at [34, 489] on span "看更多" at bounding box center [17, 495] width 34 height 13
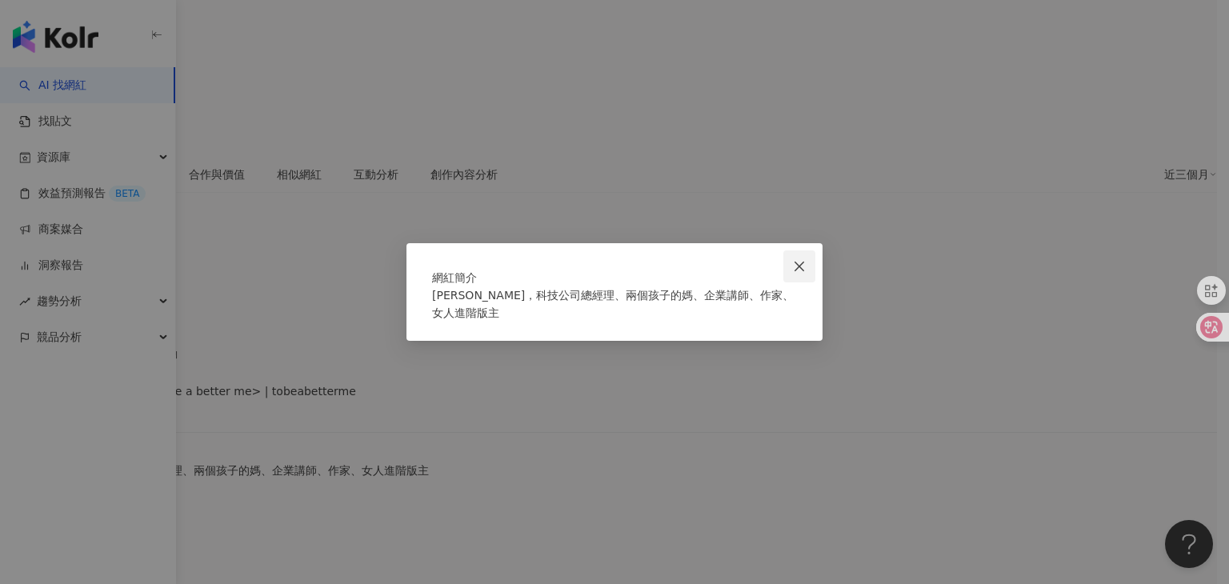
click at [802, 260] on icon "close" at bounding box center [799, 266] width 13 height 13
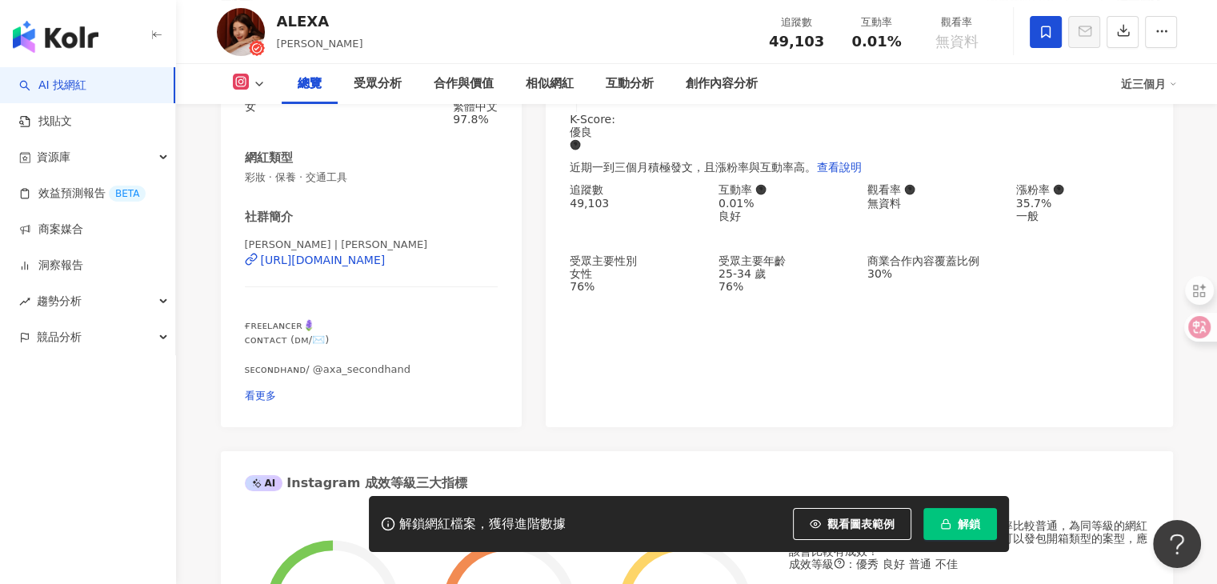
scroll to position [240, 0]
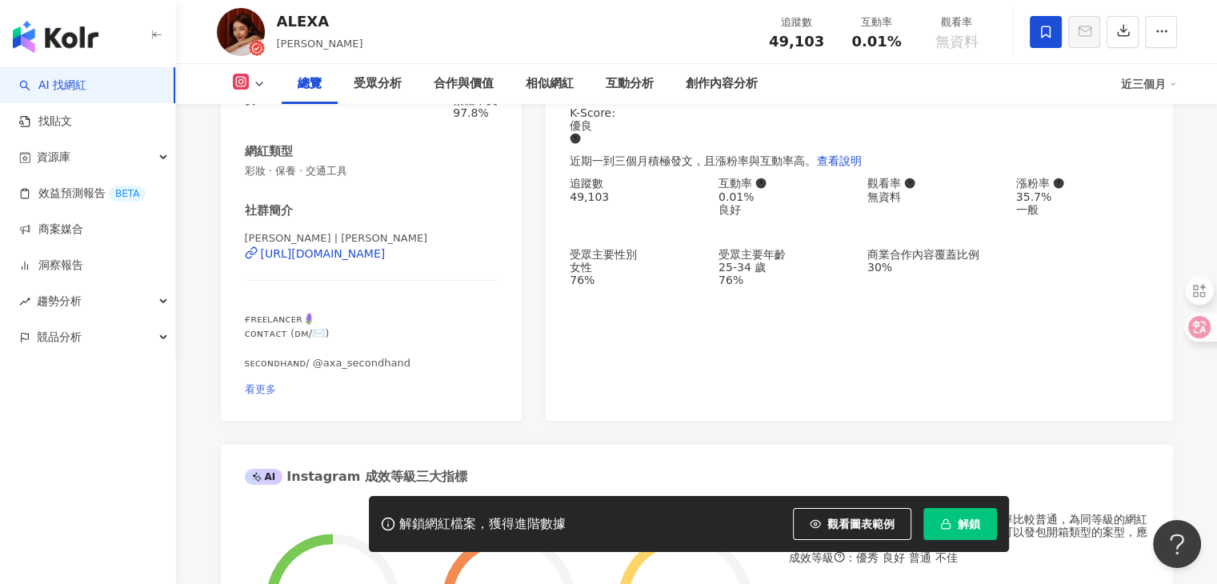
click at [276, 383] on span "看更多" at bounding box center [260, 389] width 31 height 12
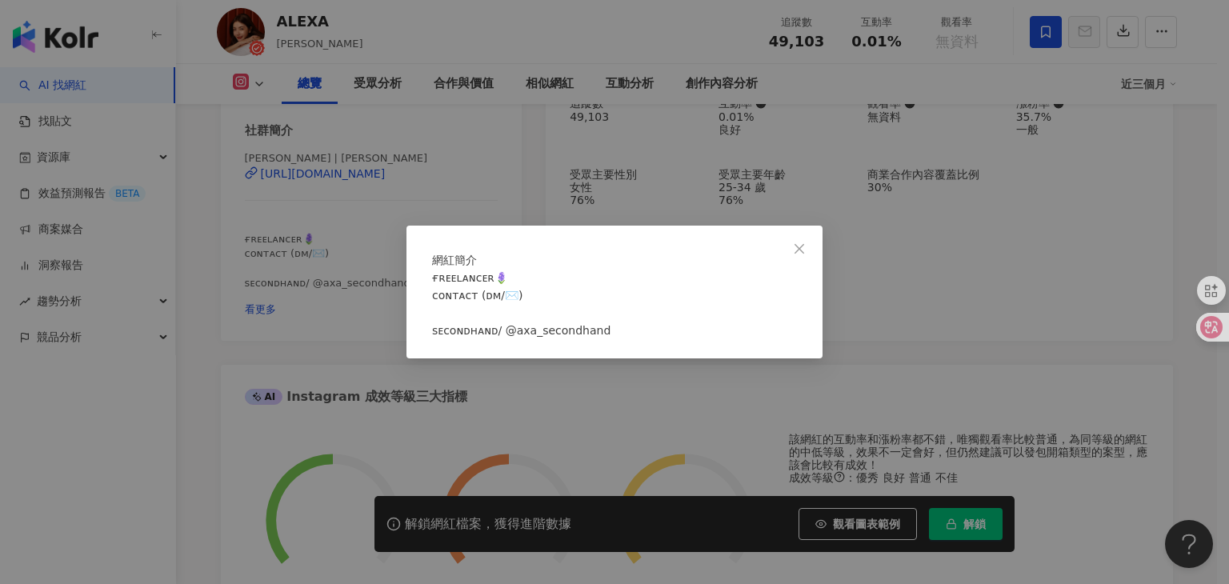
drag, startPoint x: 438, startPoint y: 196, endPoint x: 387, endPoint y: 242, distance: 68.5
click at [387, 242] on div "網紅簡介 ғʀᴇᴇʟᴀɴᴄᴇʀ🪻 ᴄᴏɴᴛᴀᴄᴛ (ᴅᴍ/✉️) ⁡ sᴇᴄᴏɴᴅʜᴀɴᴅ/ @axa_secondhand" at bounding box center [614, 292] width 1229 height 584
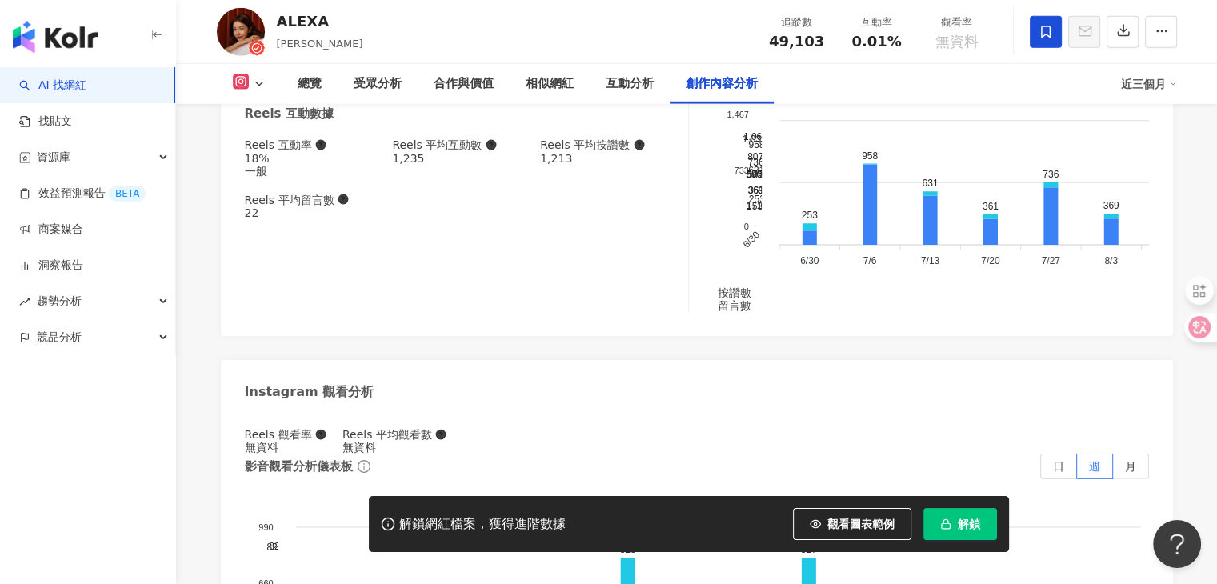
scroll to position [4960, 0]
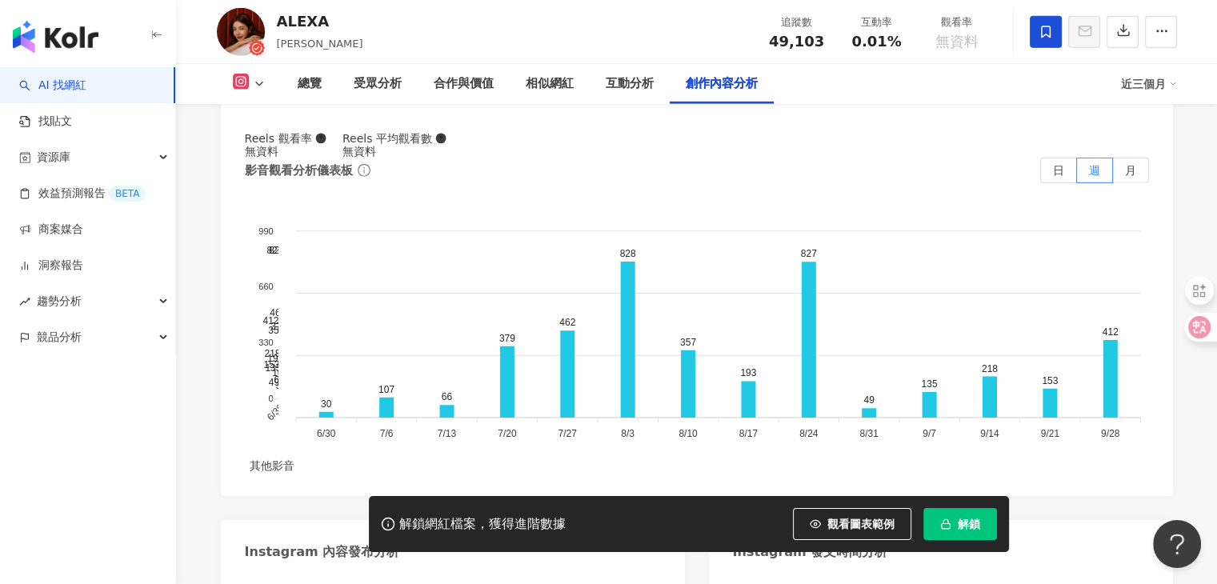
click at [249, 74] on div "總覽 受眾分析 合作與價值 相似網紅 互動分析 創作內容分析 近三個月" at bounding box center [697, 84] width 960 height 40
click at [250, 79] on button at bounding box center [249, 84] width 65 height 21
click at [417, 55] on div "ALEXA alexapeng, Alexa 追蹤數 49,103 互動率 0.01% 觀看率 無資料" at bounding box center [697, 31] width 1024 height 63
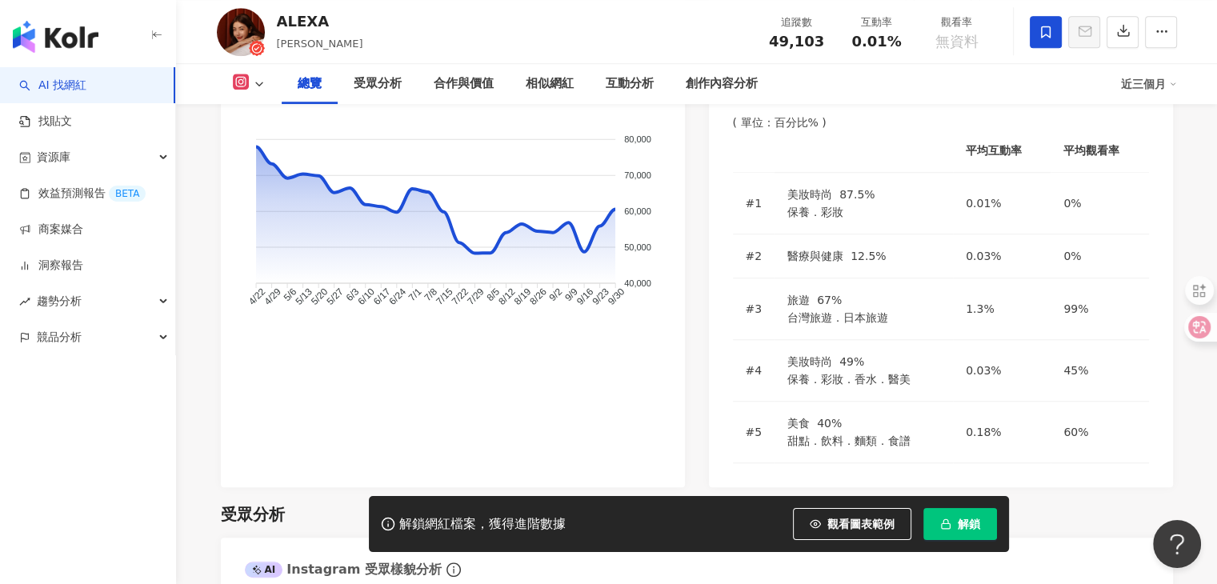
scroll to position [1280, 0]
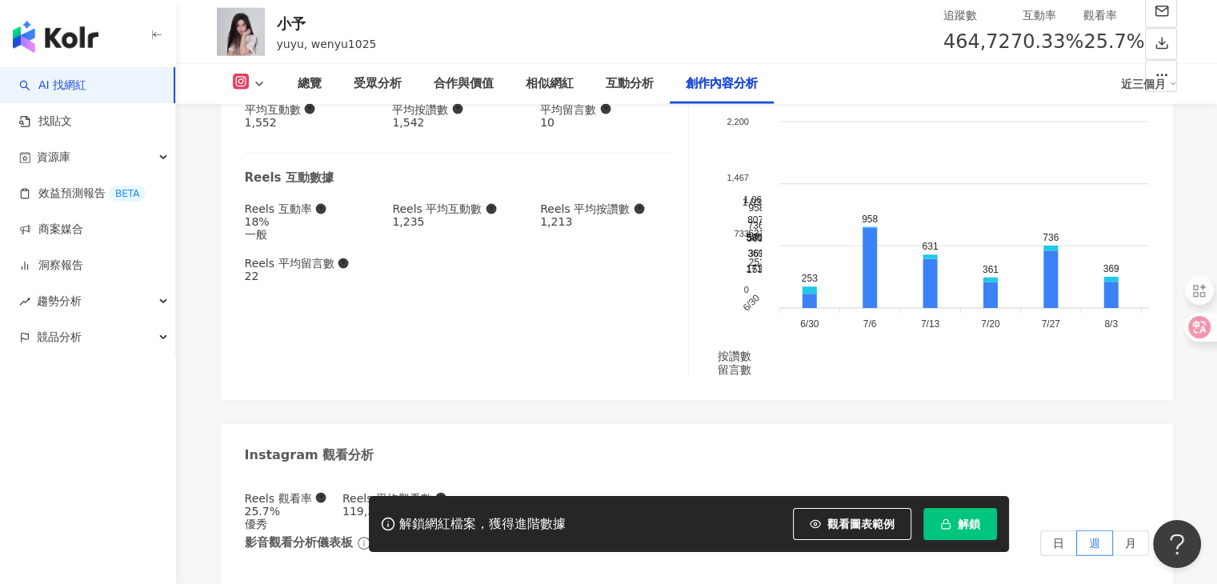
scroll to position [4910, 0]
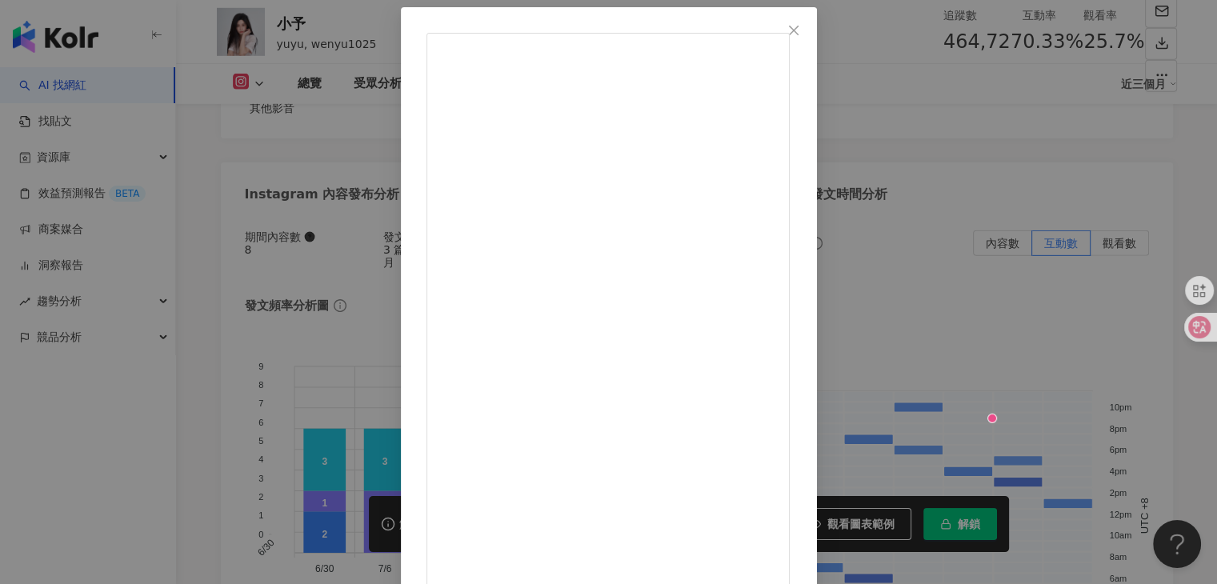
scroll to position [135, 0]
click at [1031, 106] on div "小予 [DATE] @ju.min_select 8/25中午12點現貨上架 433 6.3萬 查看原始貼文" at bounding box center [608, 292] width 1217 height 584
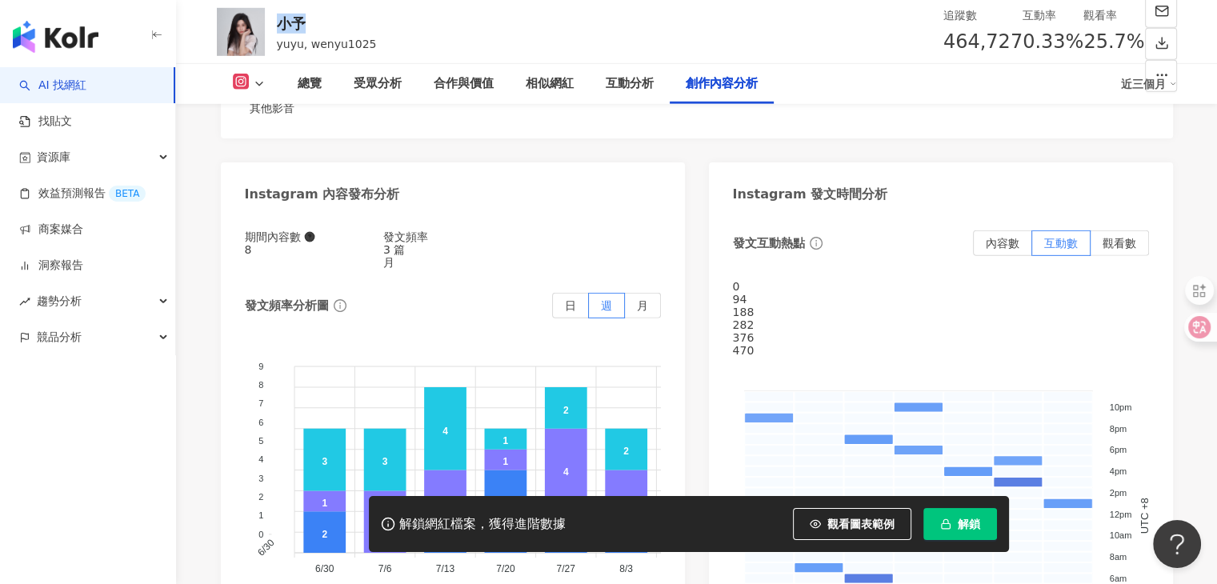
drag, startPoint x: 303, startPoint y: 26, endPoint x: 278, endPoint y: 22, distance: 25.9
click at [278, 22] on div "小予" at bounding box center [327, 24] width 100 height 20
copy div "小予"
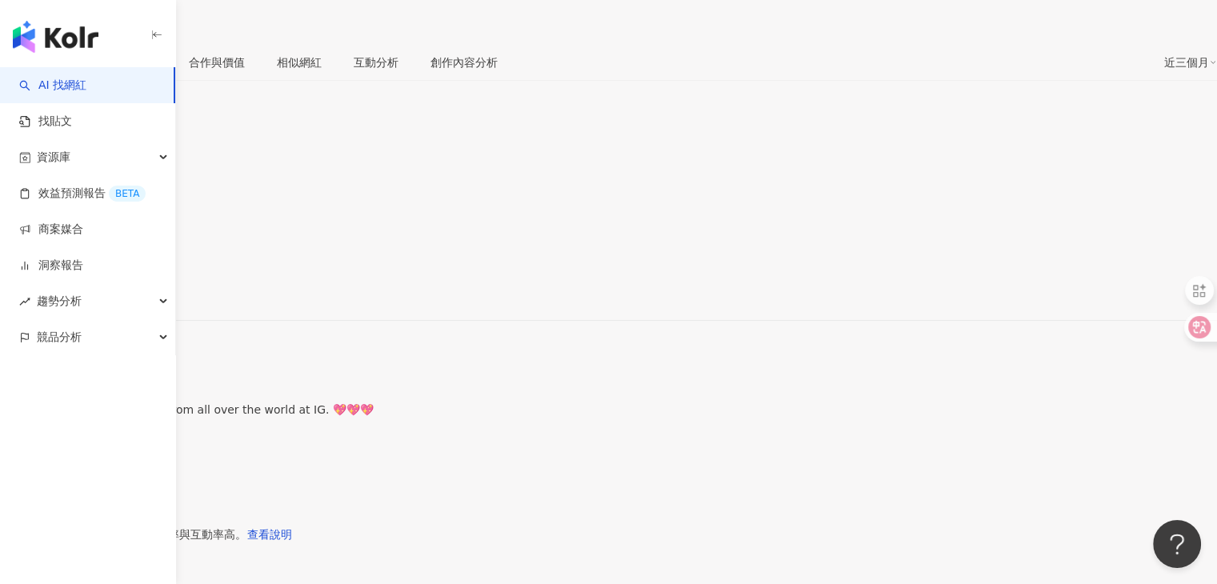
scroll to position [320, 0]
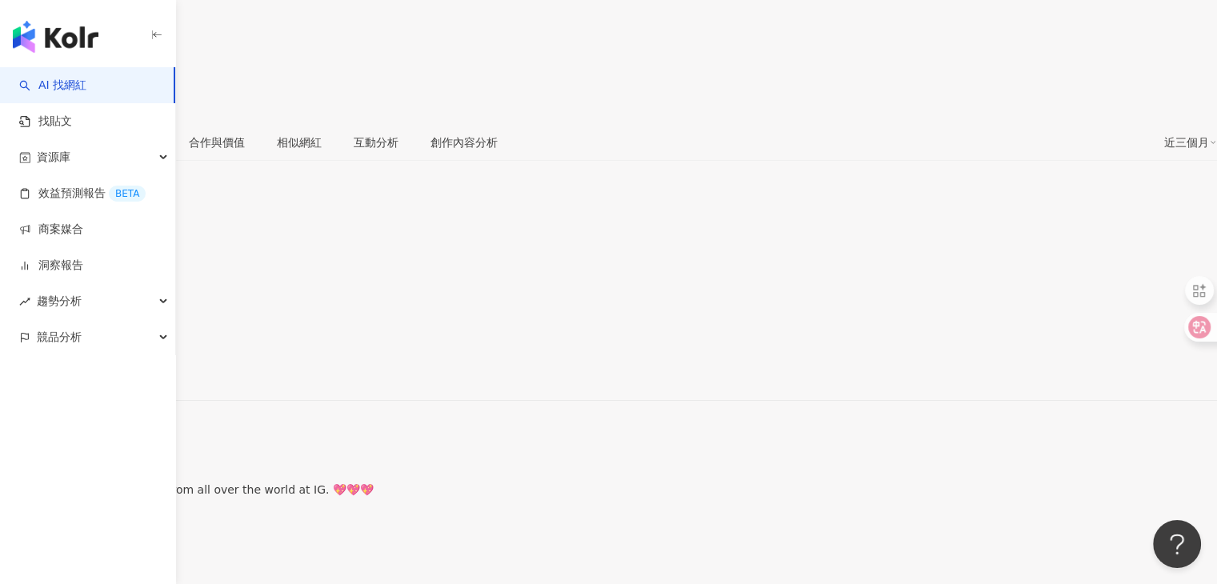
click at [34, 508] on span "看更多" at bounding box center [17, 514] width 34 height 13
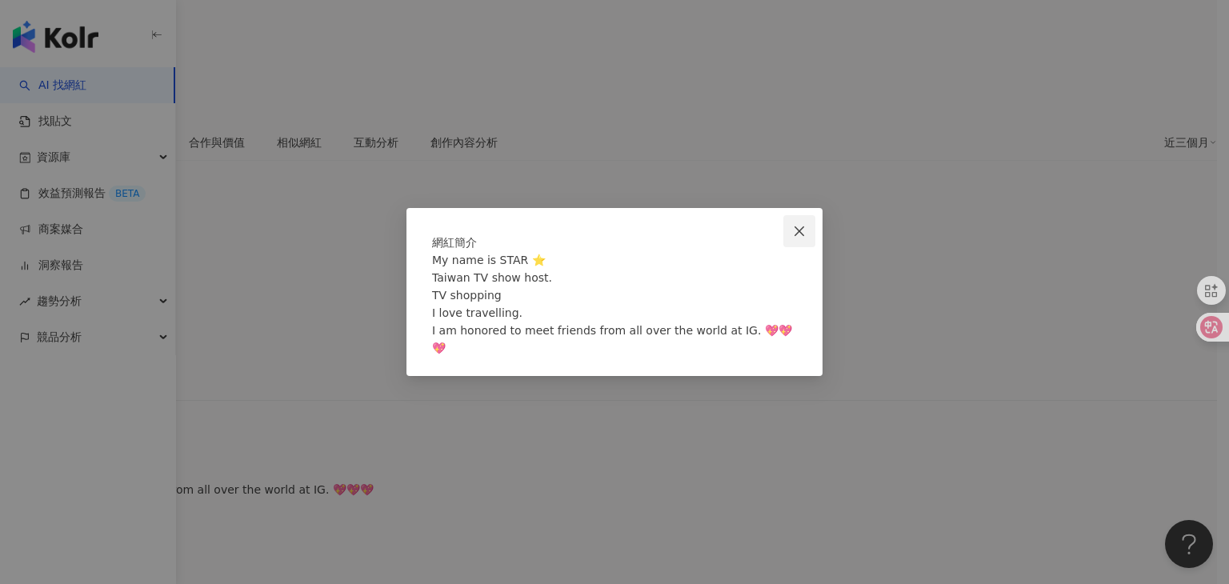
click at [796, 226] on icon "close" at bounding box center [799, 231] width 10 height 10
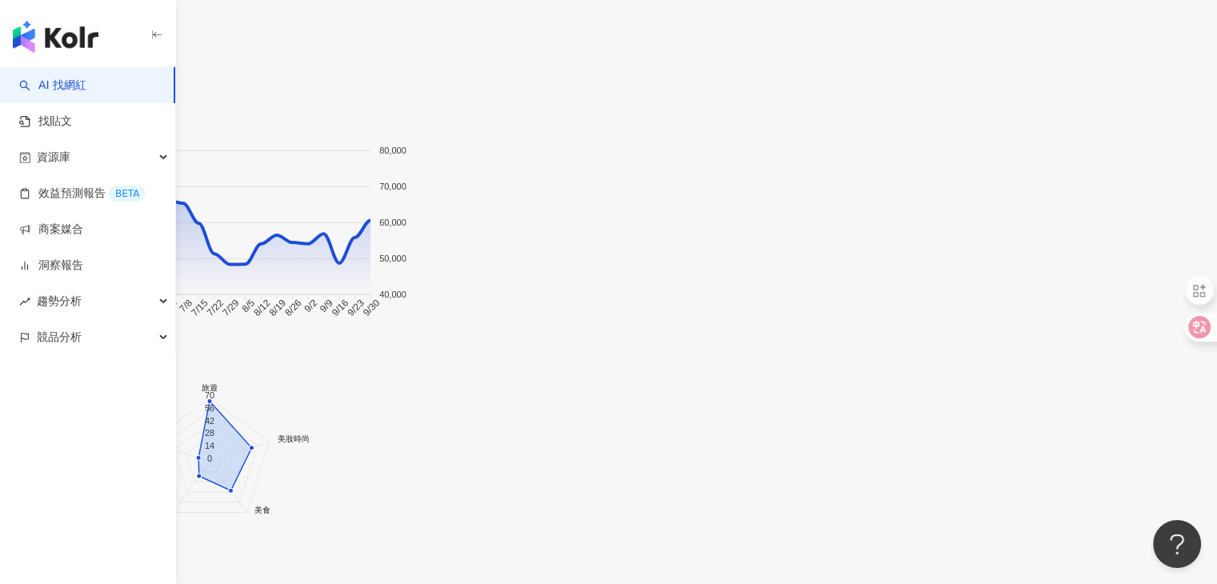
scroll to position [1302, 0]
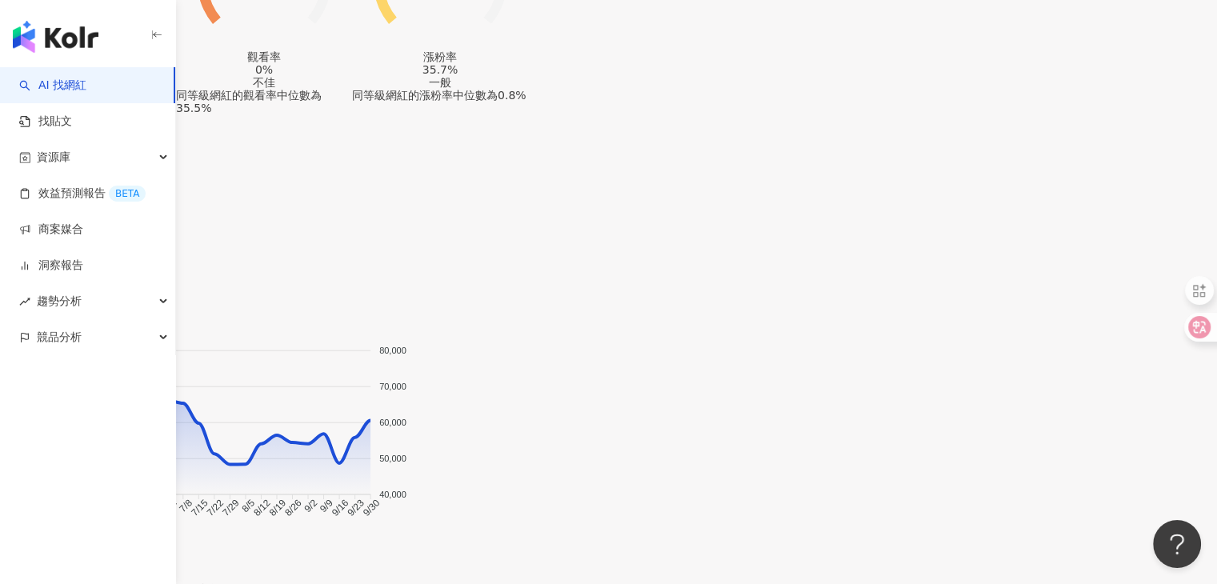
click at [254, 151] on button "Facebook" at bounding box center [267, 155] width 82 height 26
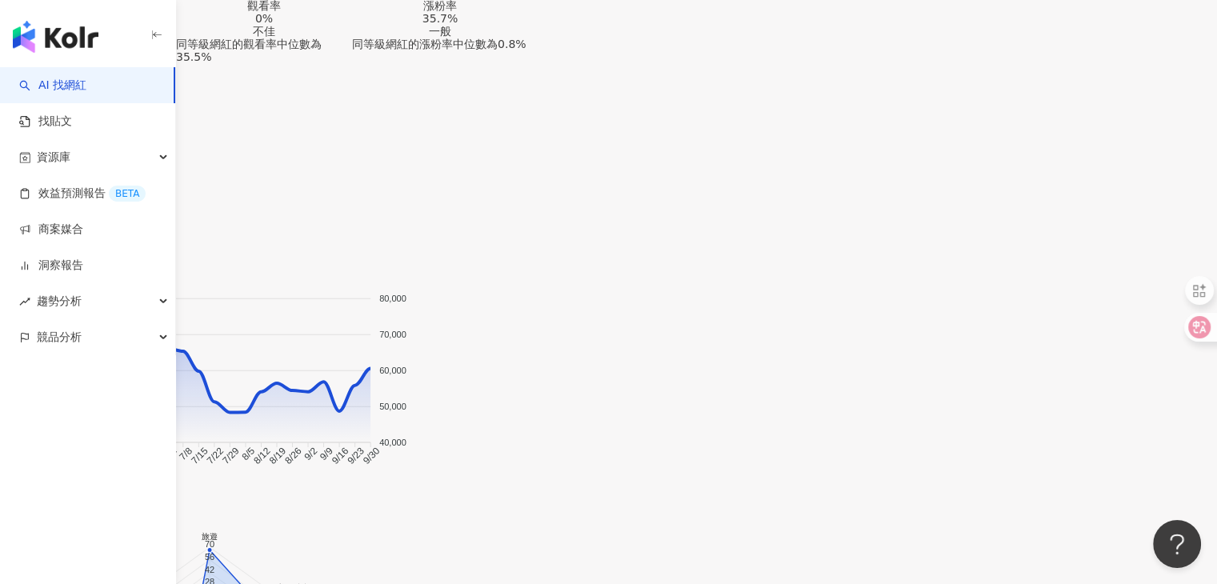
scroll to position [1274, 0]
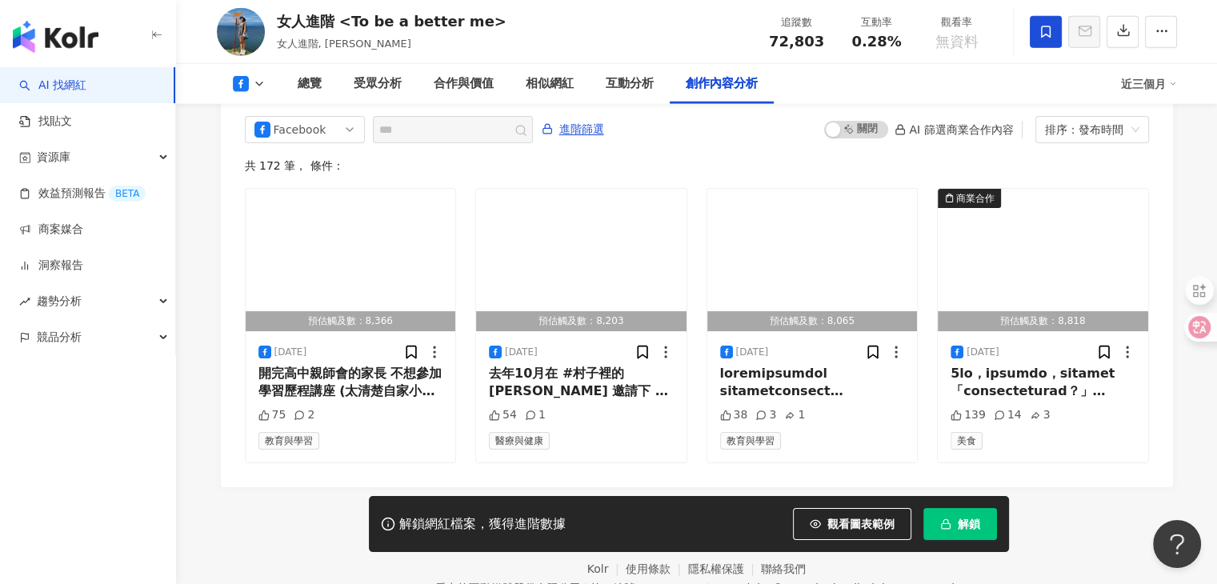
scroll to position [4426, 0]
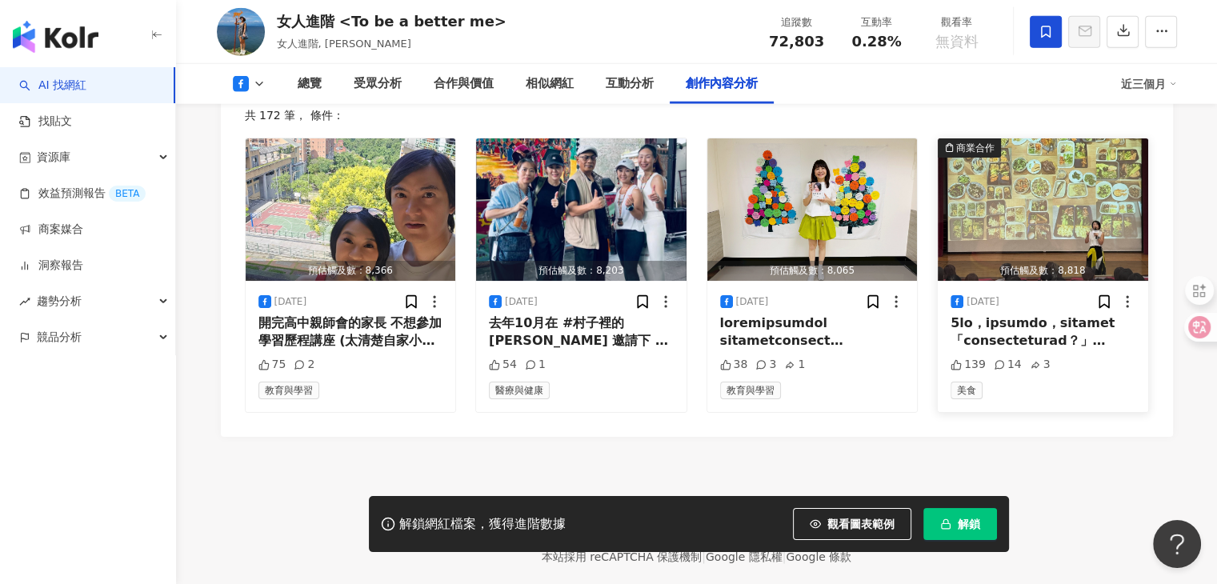
click at [979, 184] on img "button" at bounding box center [1043, 209] width 210 height 142
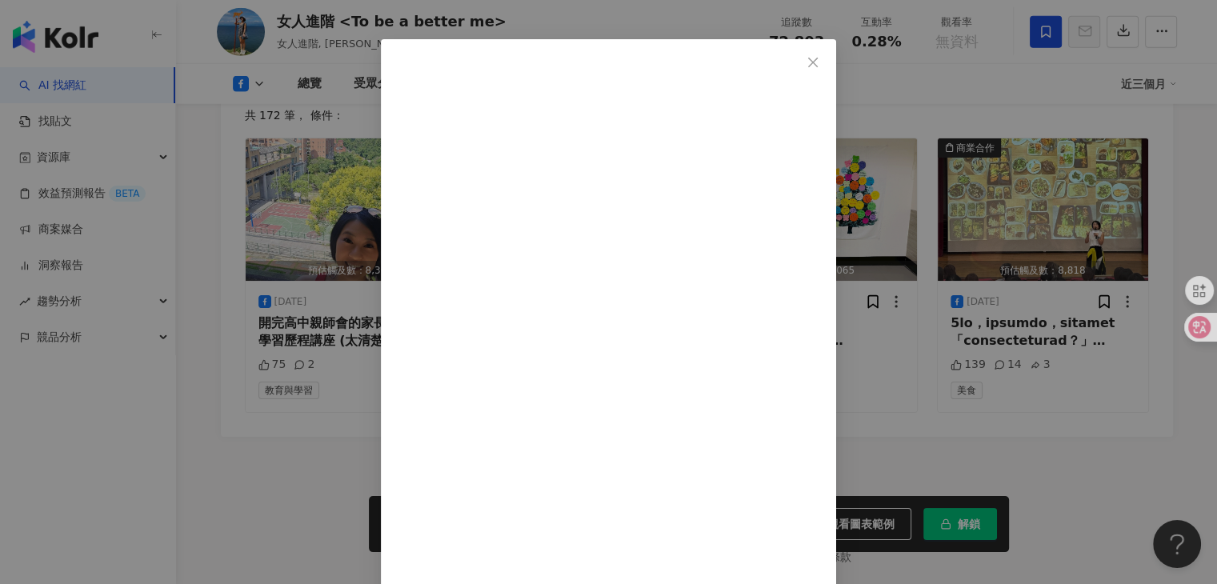
scroll to position [63, 0]
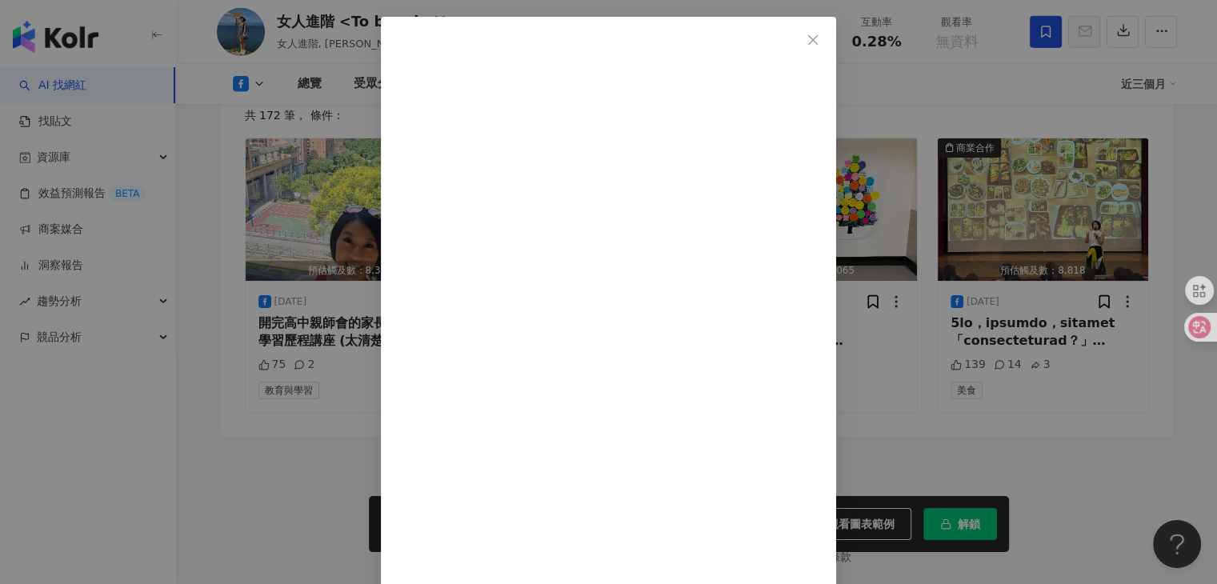
click at [1081, 452] on div "女人進階 <To be a better me> 2025/9/19 139 14 3 查看原始貼文" at bounding box center [608, 292] width 1217 height 584
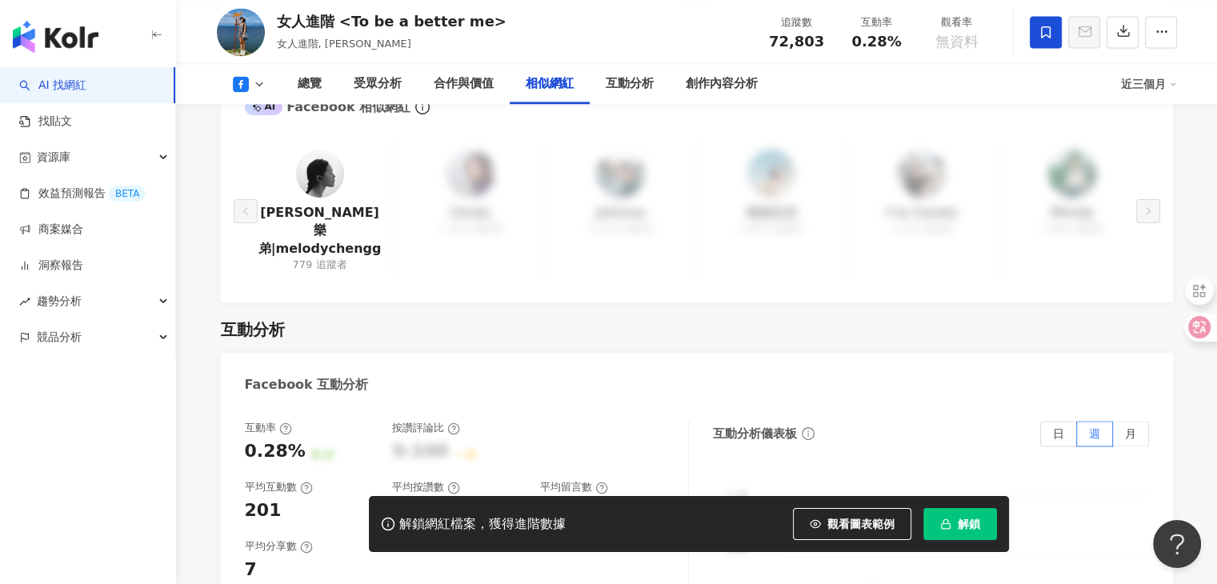
scroll to position [2266, 0]
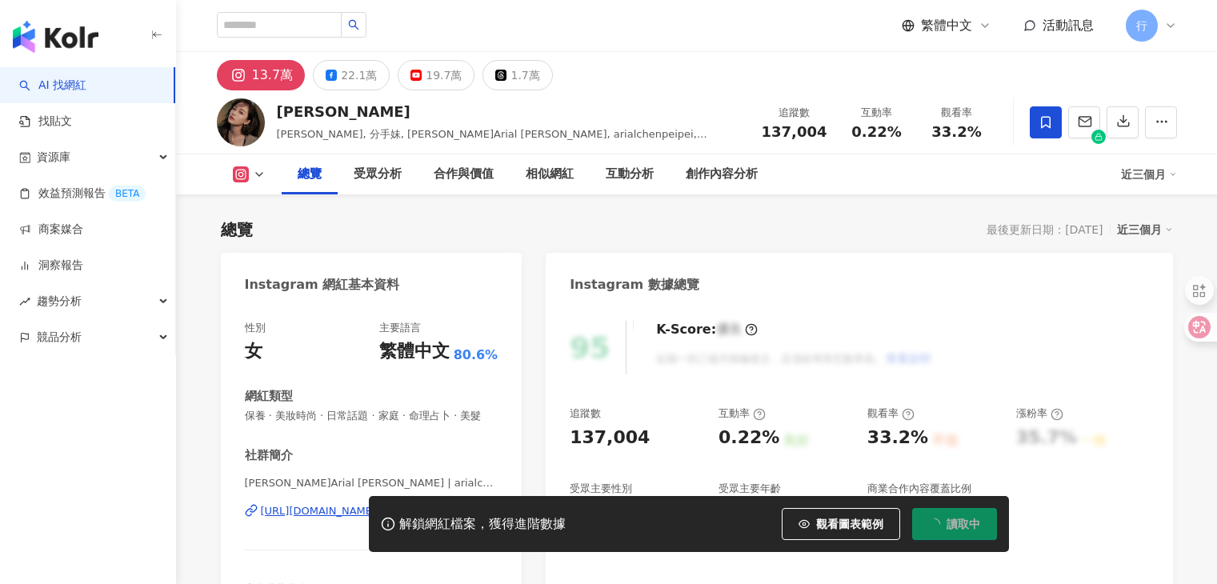
drag, startPoint x: 0, startPoint y: 0, endPoint x: 403, endPoint y: 292, distance: 497.8
